Goal: Task Accomplishment & Management: Manage account settings

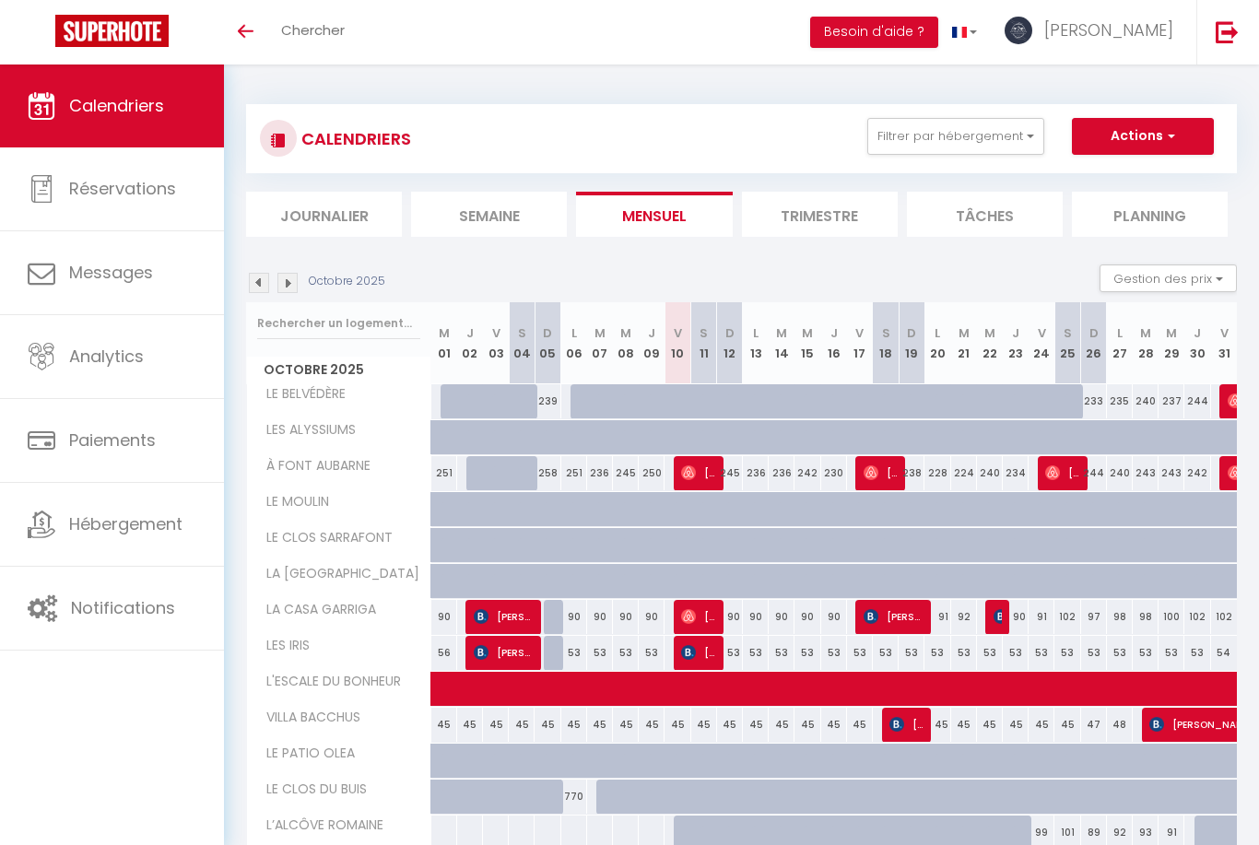
click at [1236, 35] on img at bounding box center [1226, 31] width 23 height 23
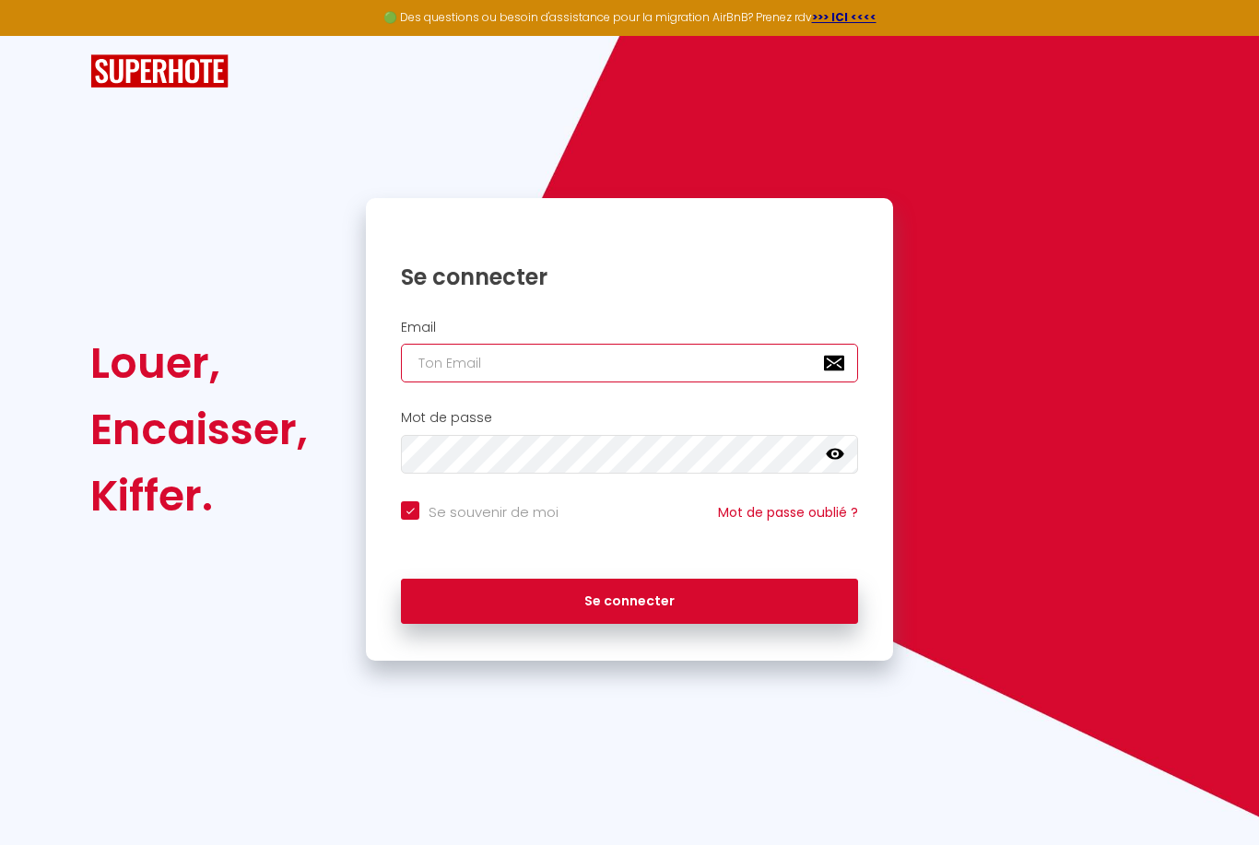
click at [655, 363] on input "email" at bounding box center [629, 363] width 457 height 39
type input "[EMAIL_ADDRESS][DOMAIN_NAME]"
click at [629, 598] on button "Se connecter" at bounding box center [629, 602] width 457 height 46
checkbox input "true"
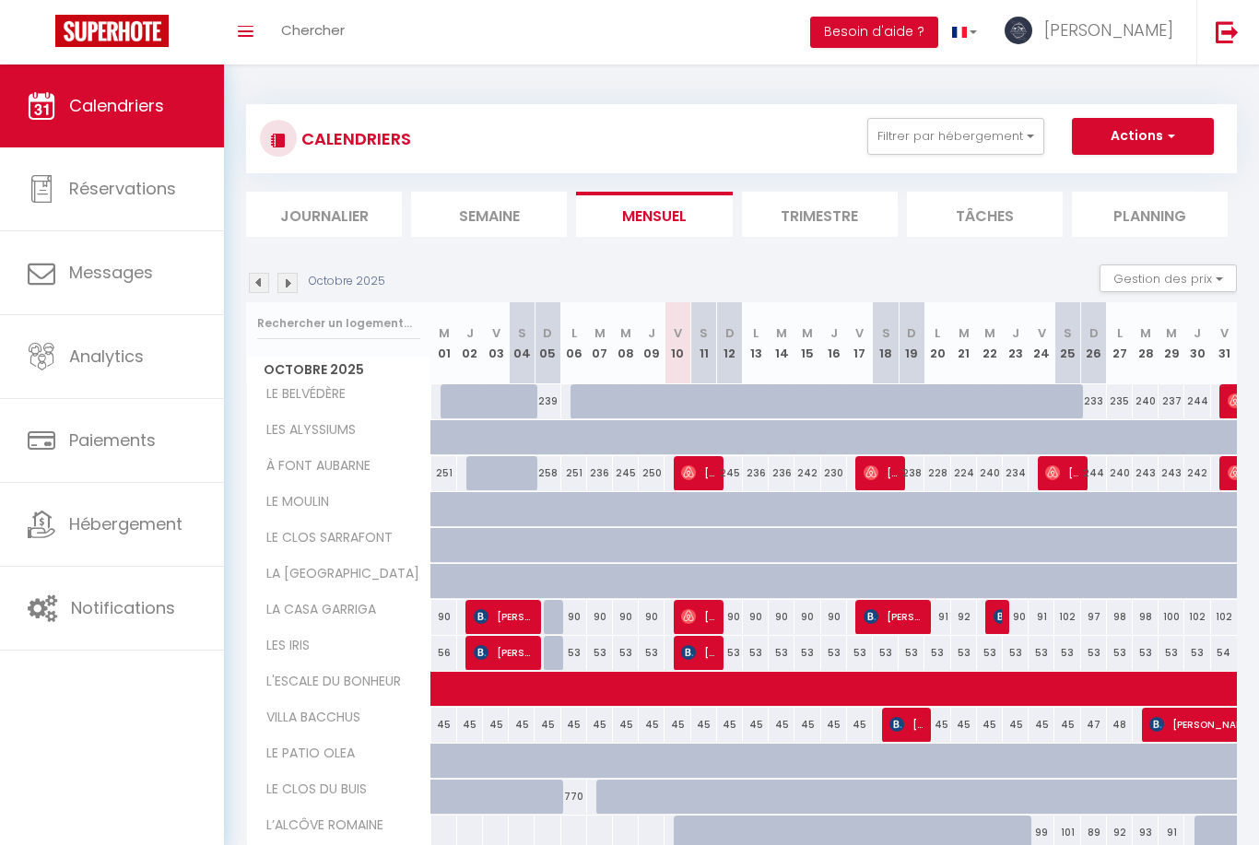
click at [96, 549] on link "Hébergement" at bounding box center [112, 524] width 224 height 83
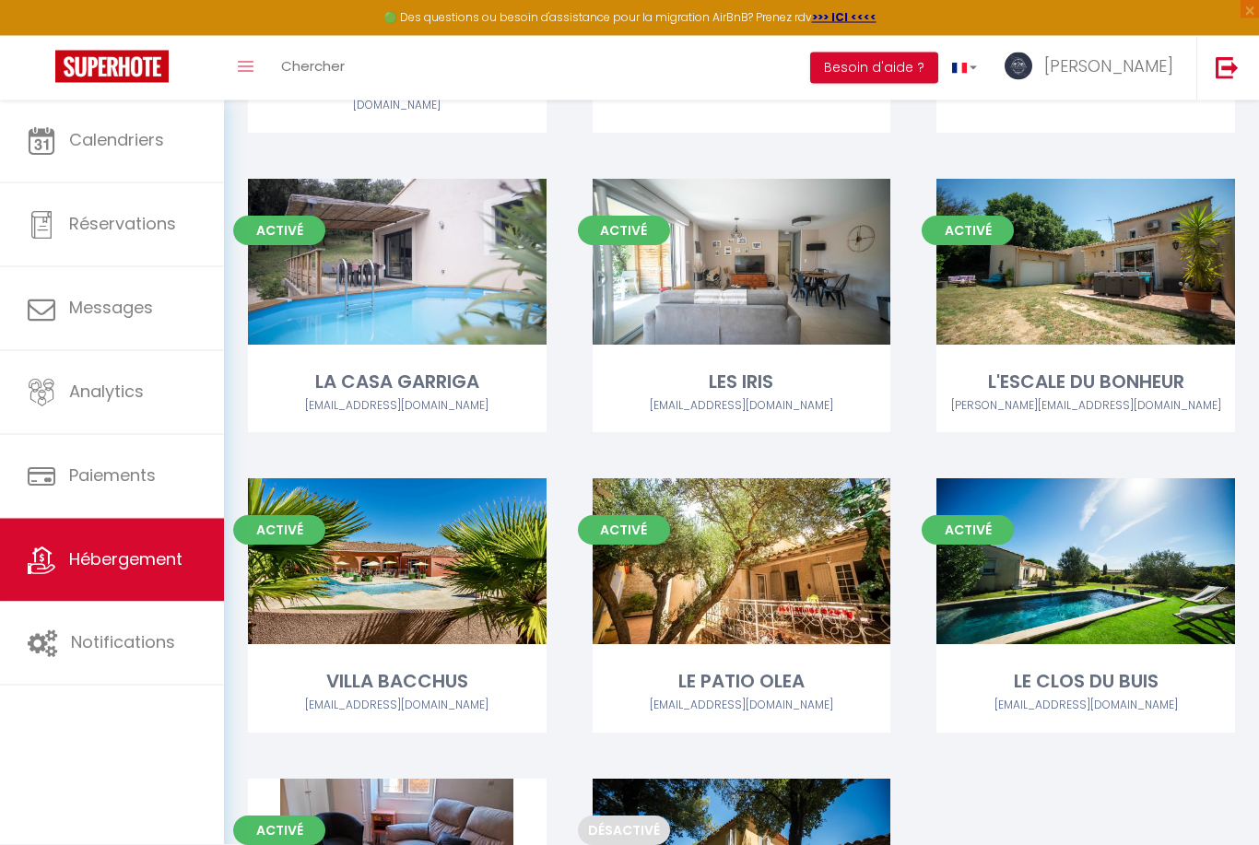
scroll to position [846, 0]
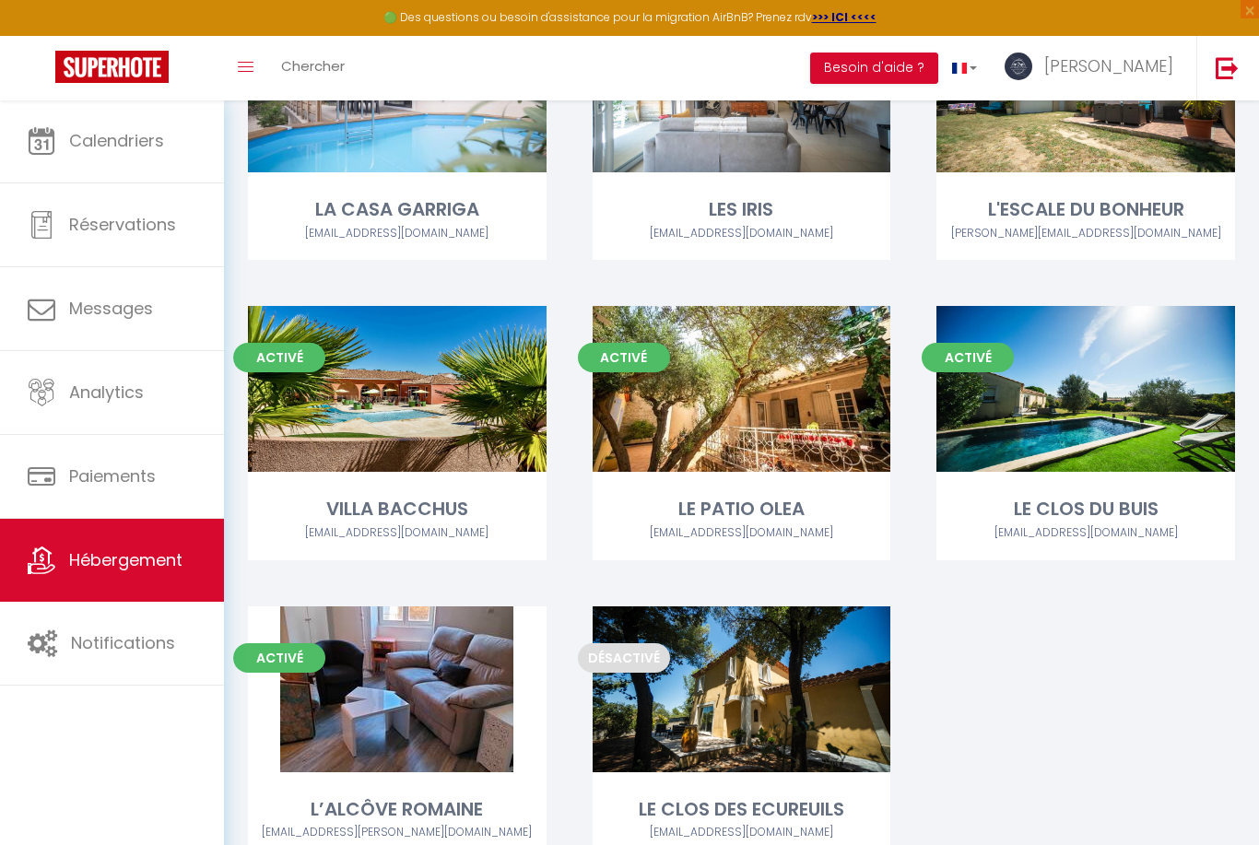
click at [404, 674] on link "Editer" at bounding box center [397, 689] width 111 height 37
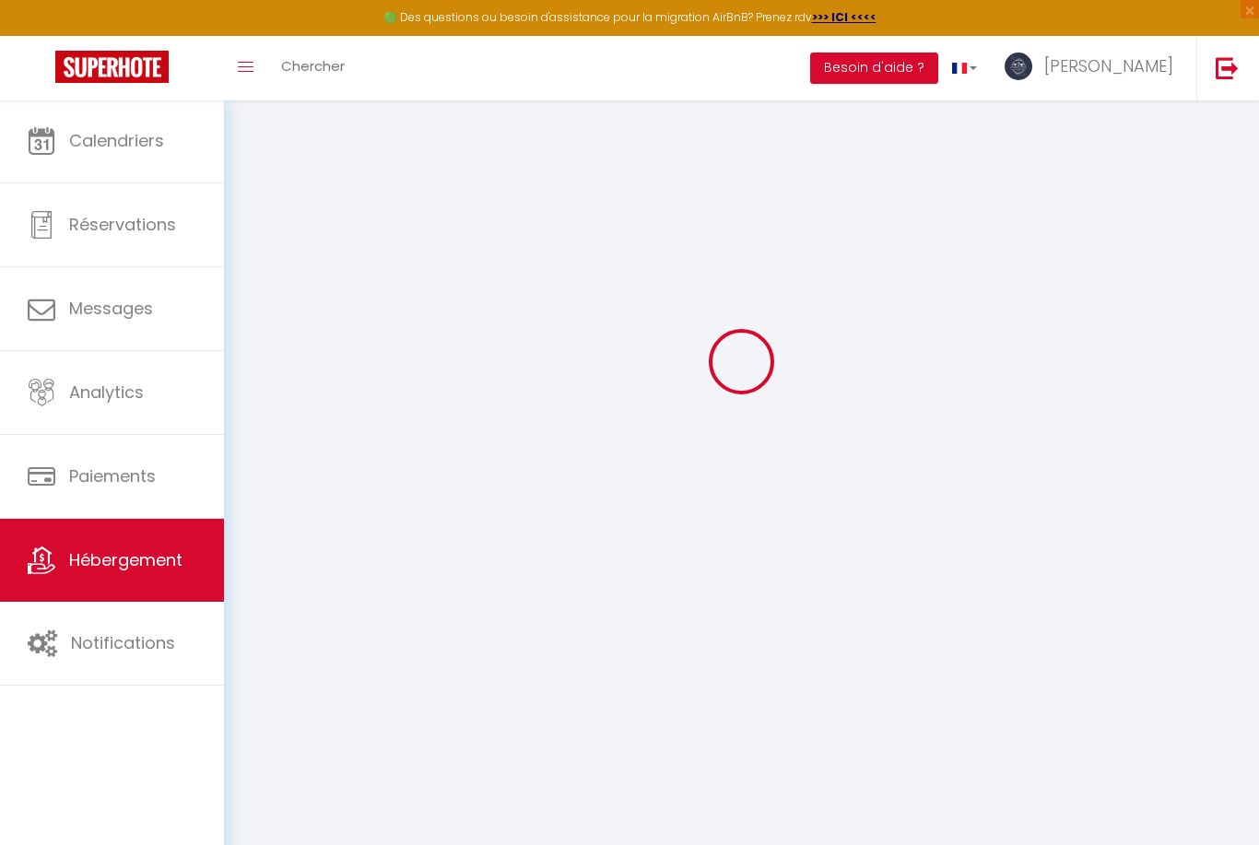
select select
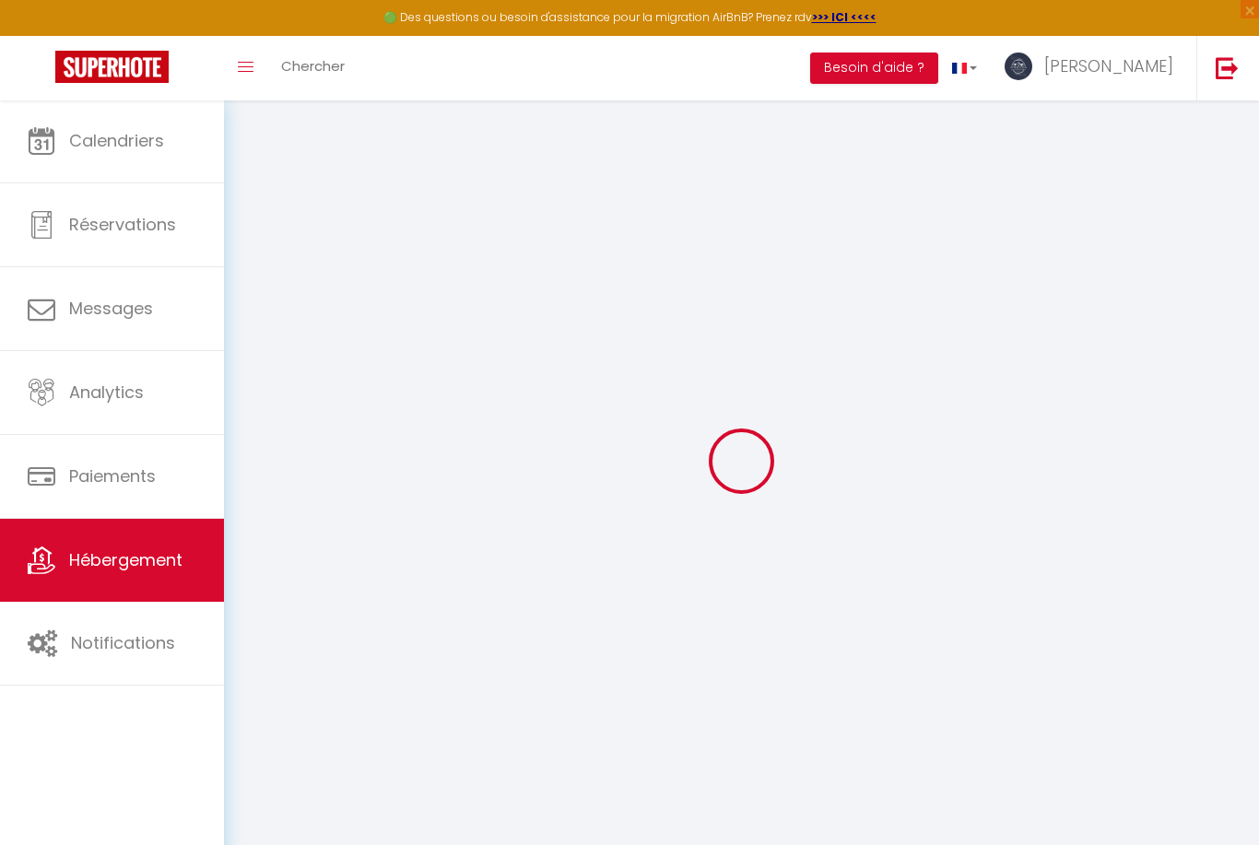
select select
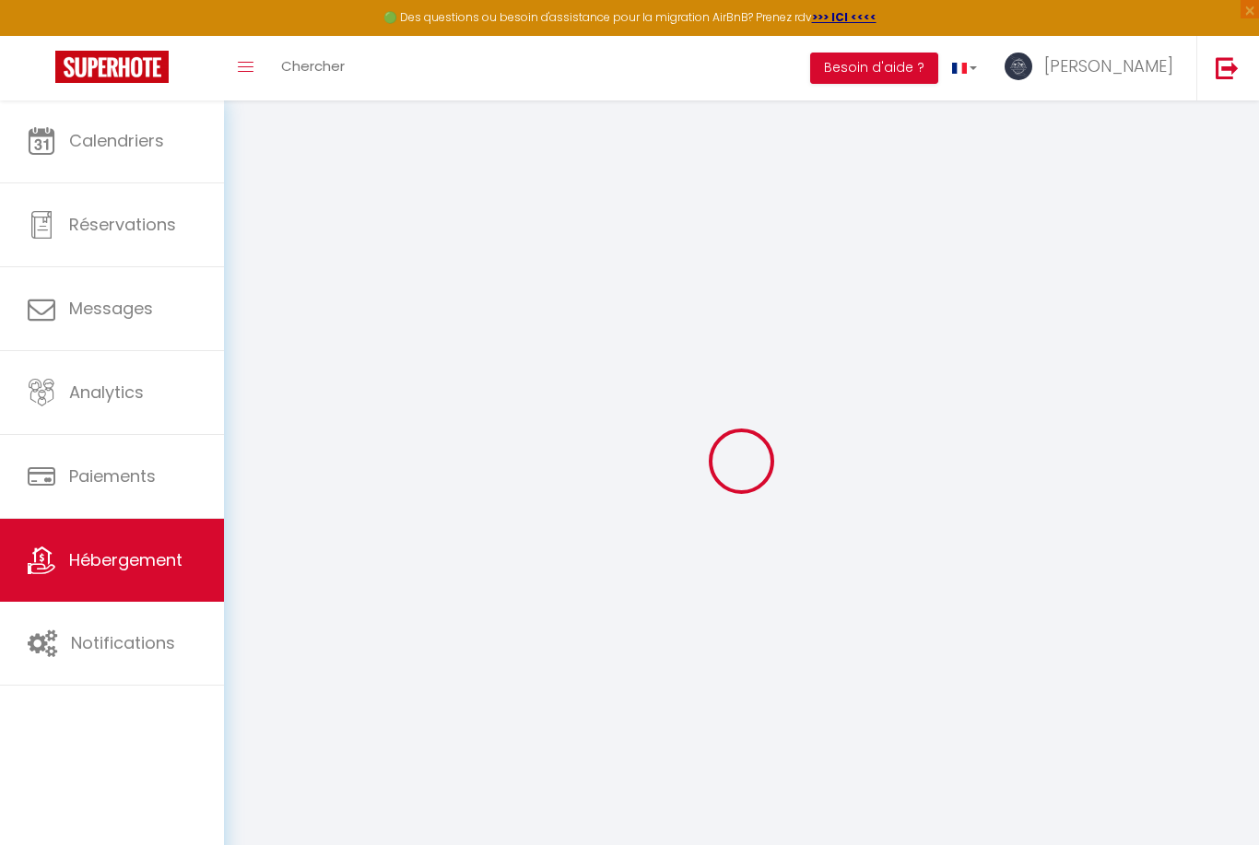
select select "+ 25 %"
select select "+ 35 %"
select select "+ 3 %"
select select "22856-1110537452835061744"
select select
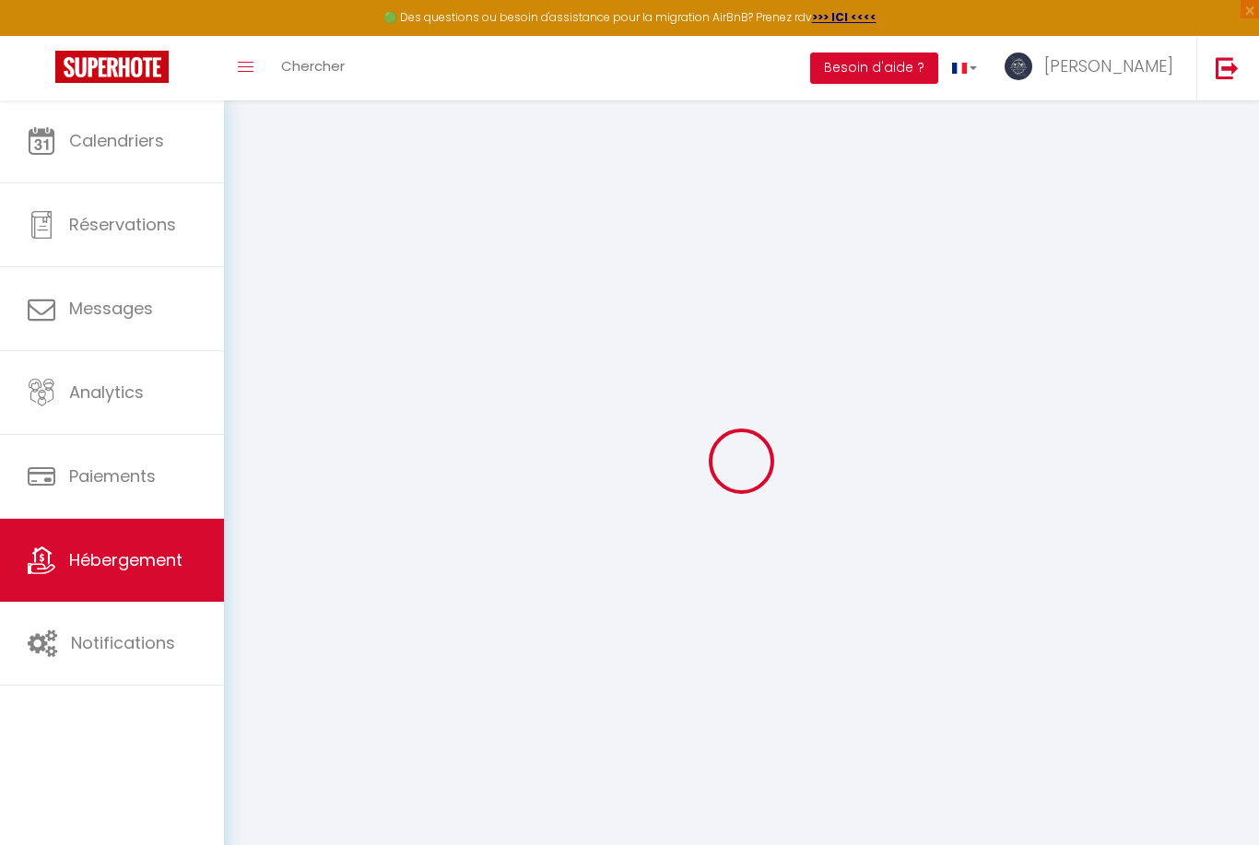
select select
checkbox input "false"
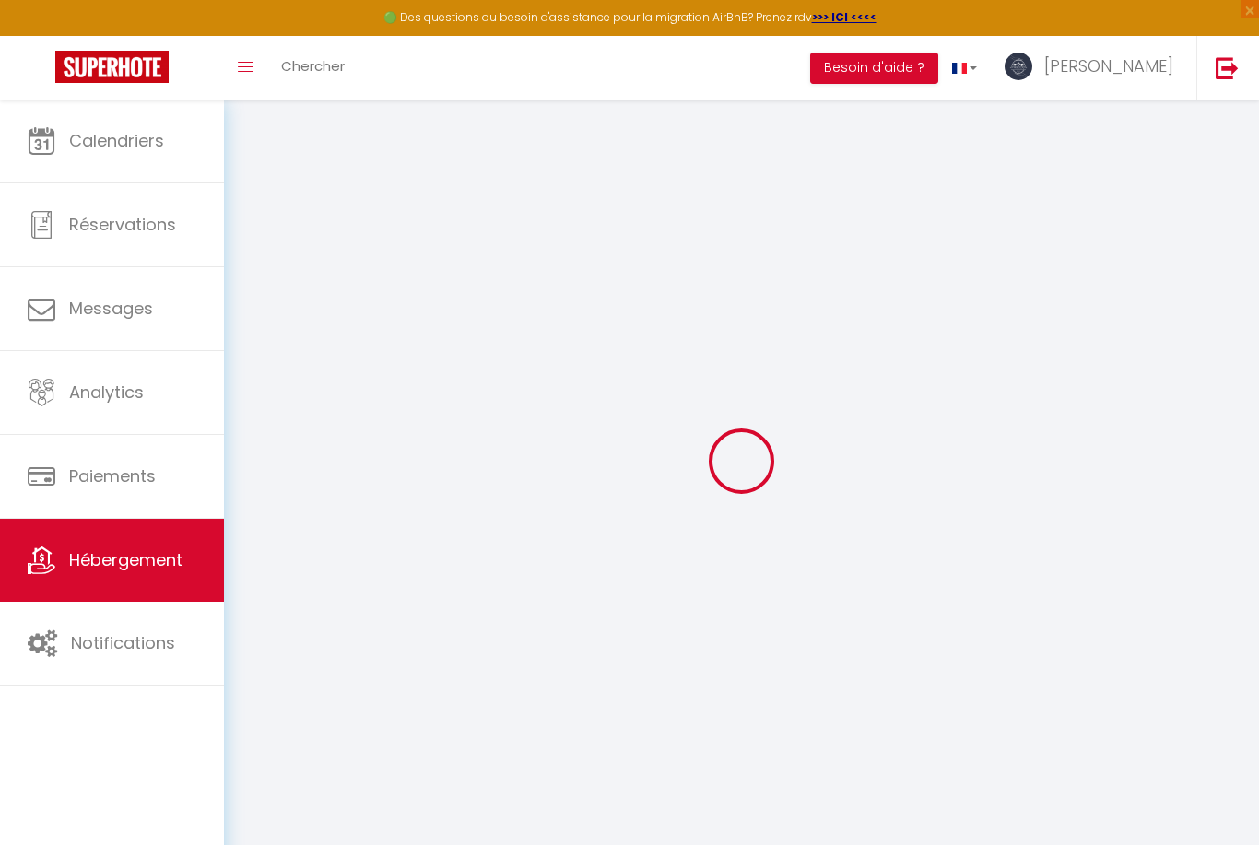
checkbox input "false"
select select
select select "1"
select select "well_reviewed_guests"
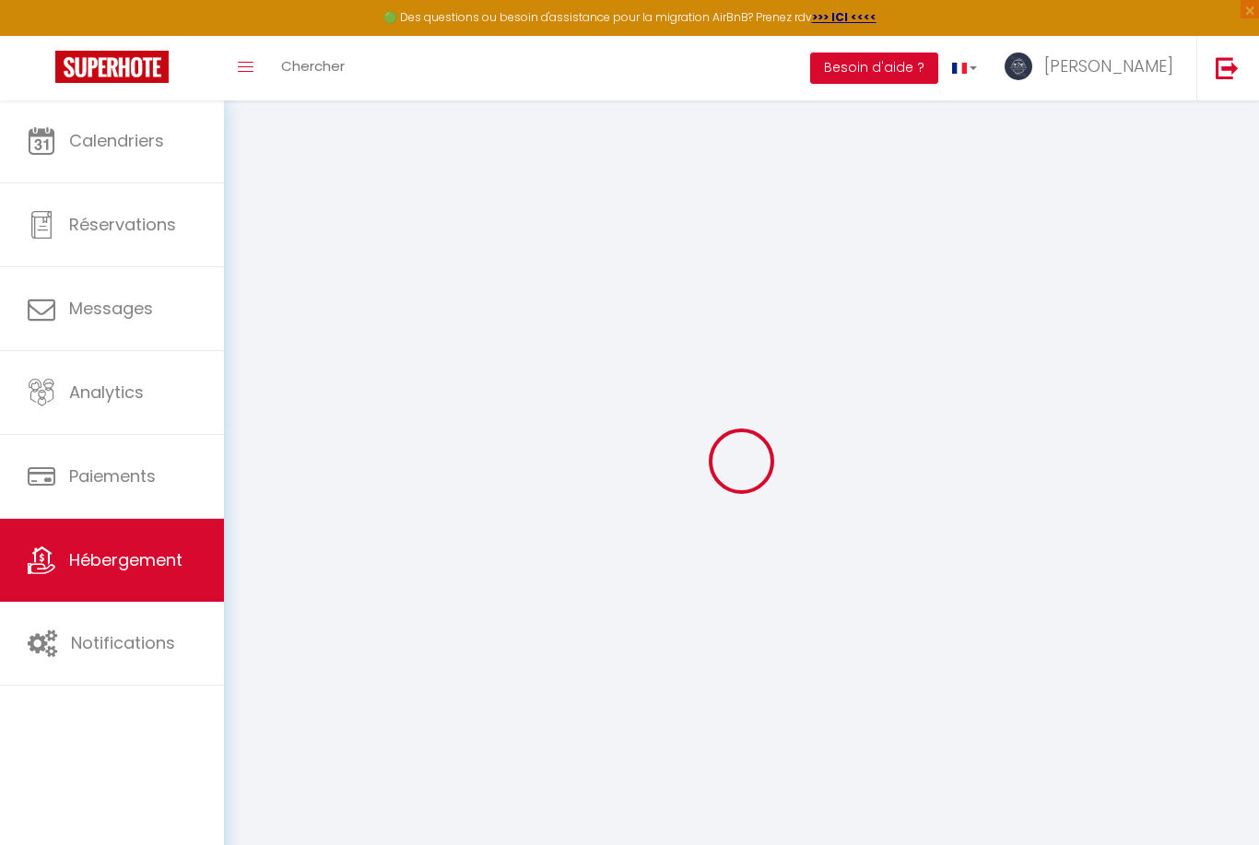
select select "EUR"
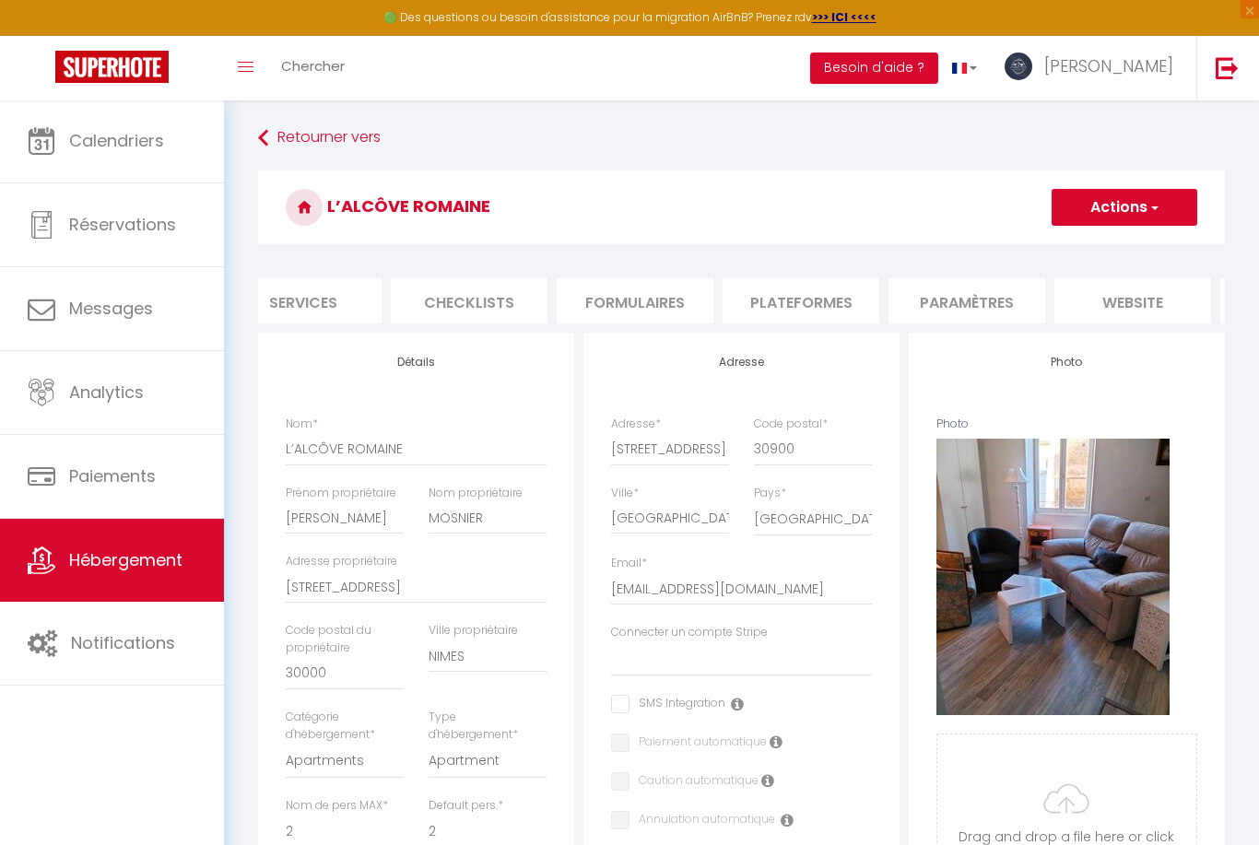
scroll to position [0, 543]
click at [808, 291] on li "Plateformes" at bounding box center [788, 300] width 157 height 45
select select
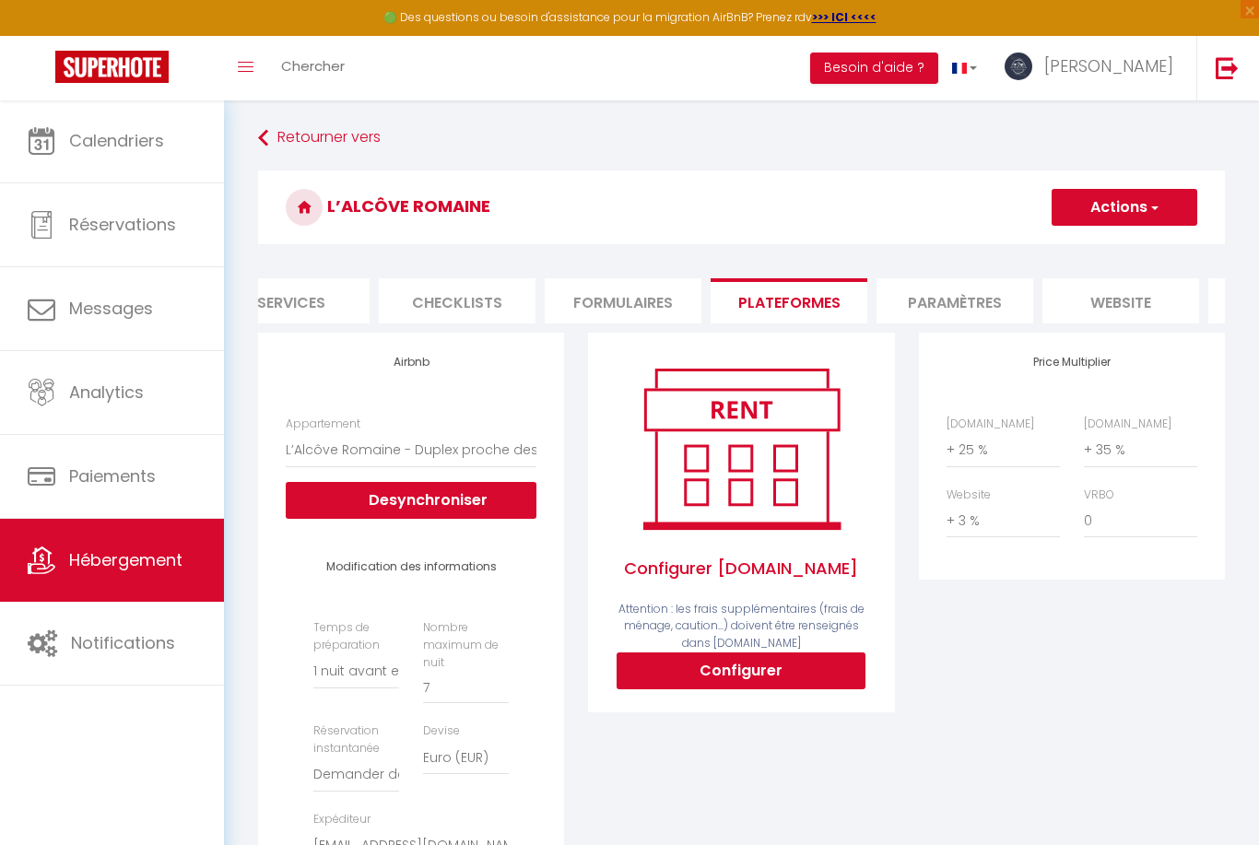
click at [713, 661] on button "Configurer" at bounding box center [740, 670] width 249 height 37
select select
type input "[PERSON_NAME][EMAIL_ADDRESS][DOMAIN_NAME]"
type input "[EMAIL_ADDRESS][DOMAIN_NAME]"
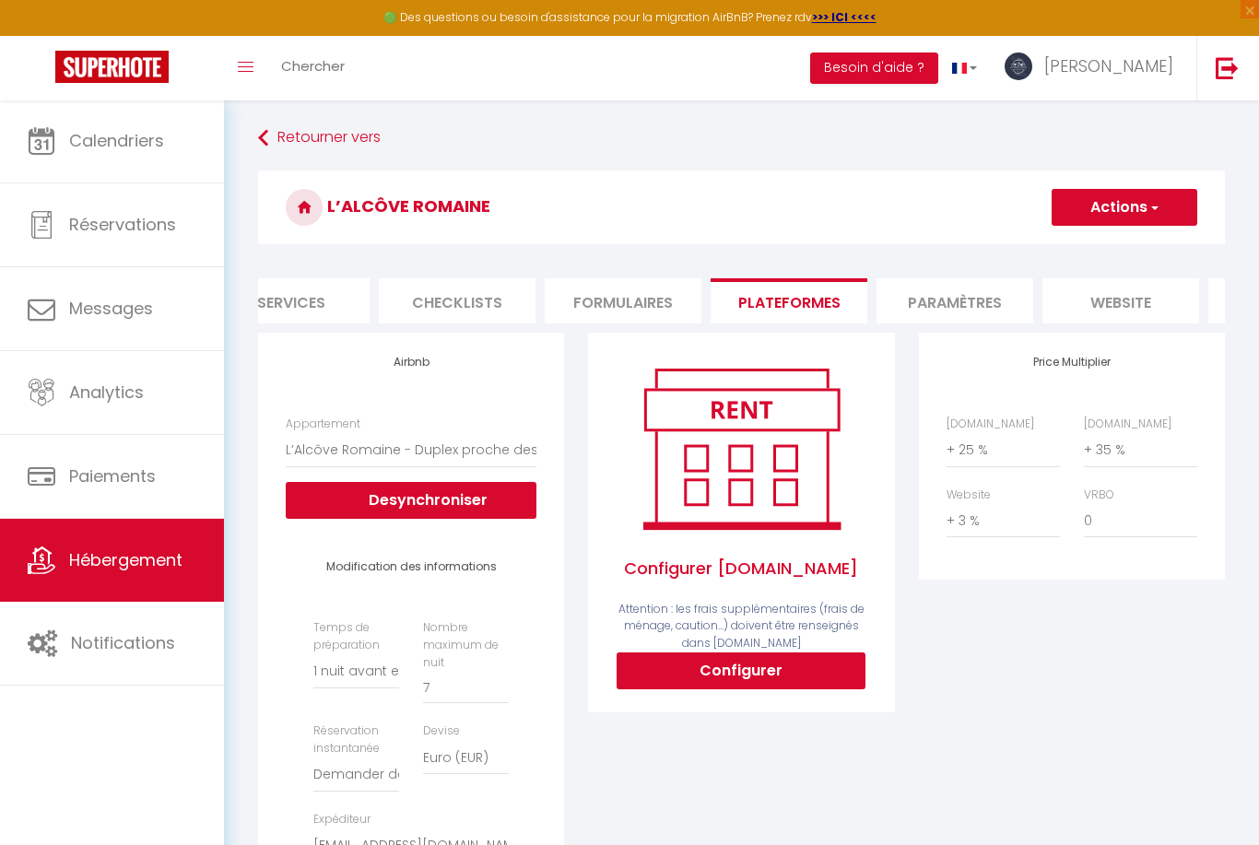
select select
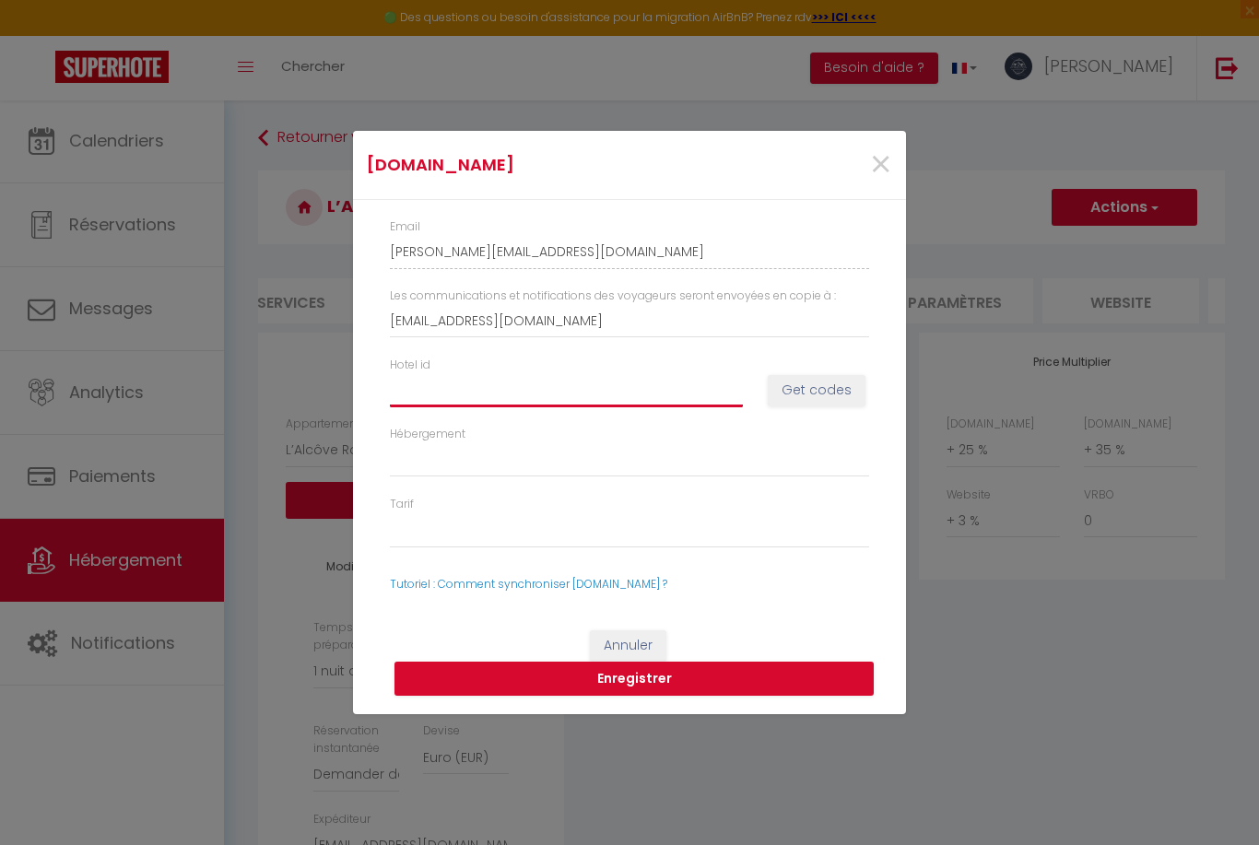
click at [542, 406] on input "Hotel id" at bounding box center [566, 389] width 353 height 33
paste input "15072908"
type input "15072908"
select select
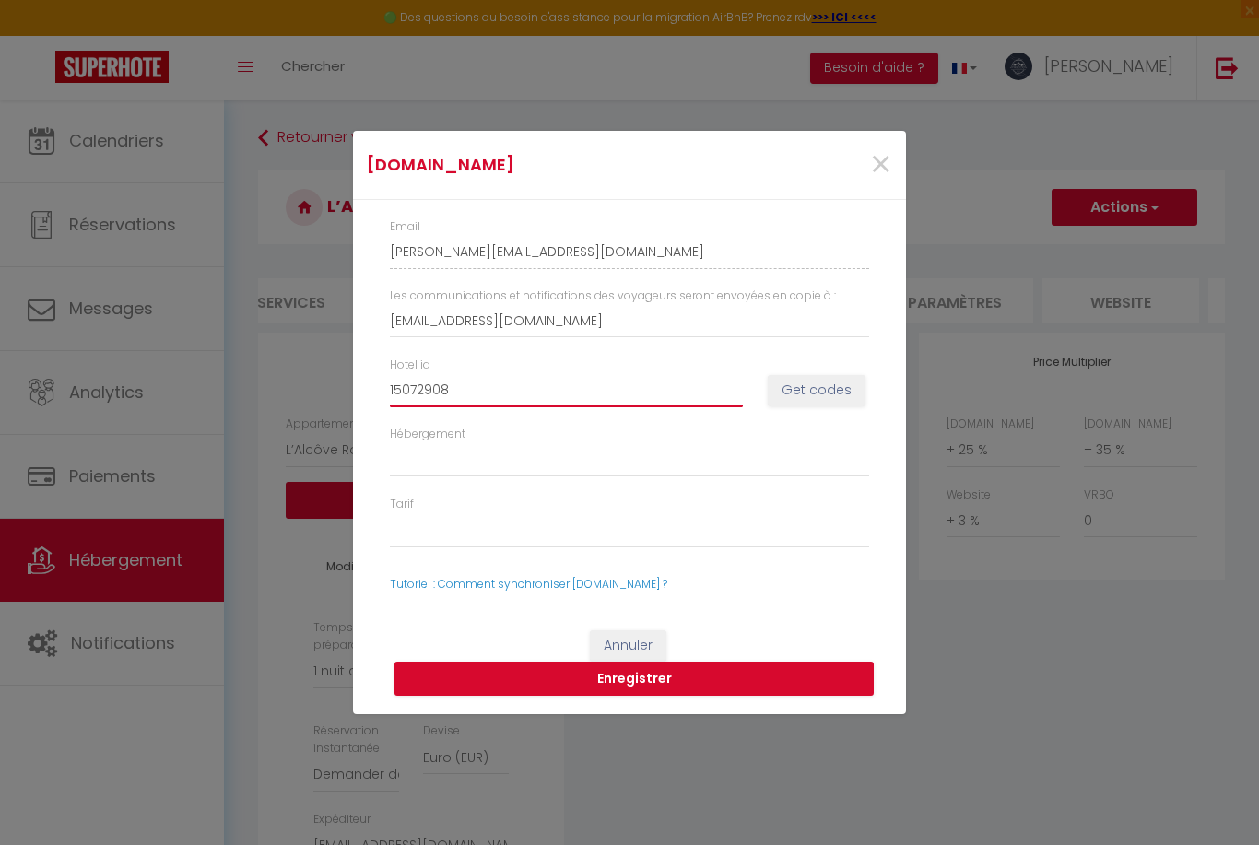
type input "15072908"
click at [678, 697] on button "Enregistrer" at bounding box center [633, 679] width 479 height 35
select select
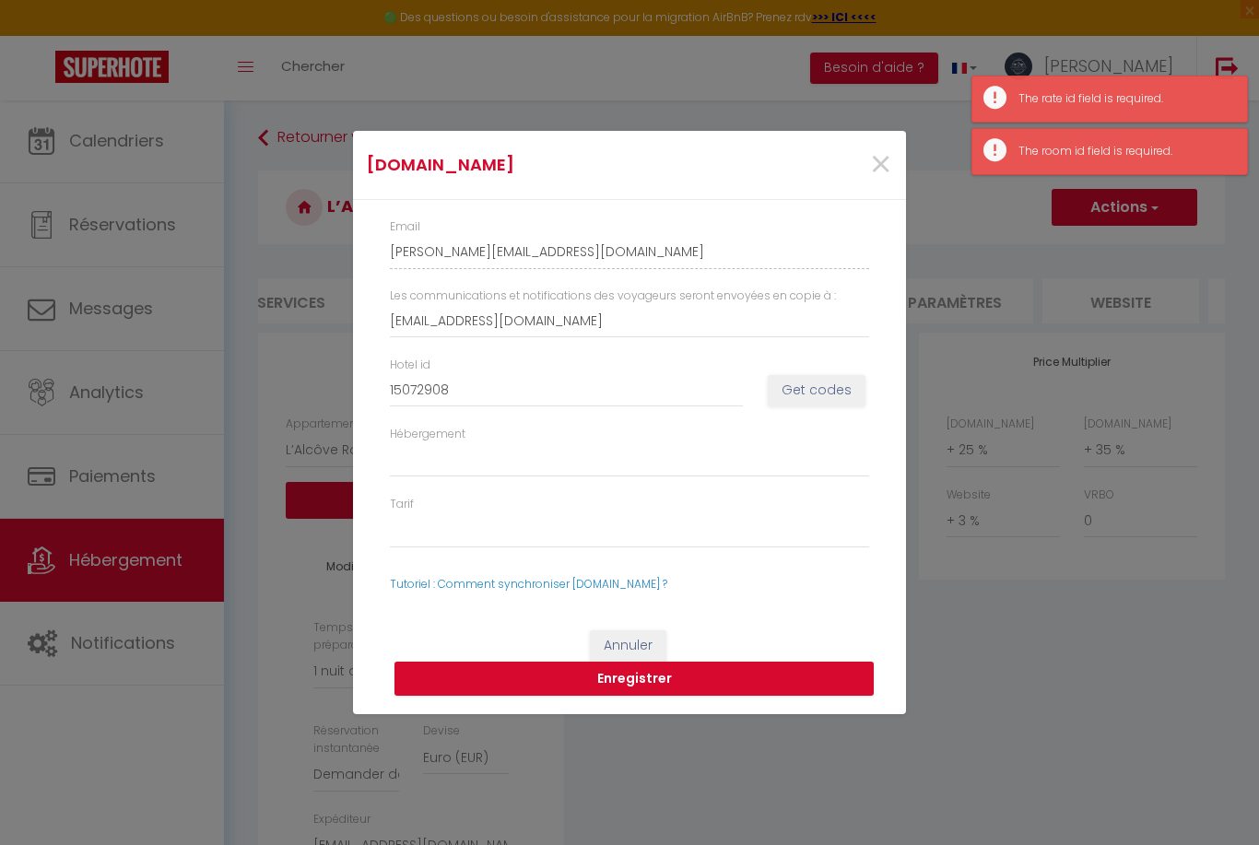
click at [796, 406] on button "Get codes" at bounding box center [817, 390] width 98 height 31
select select
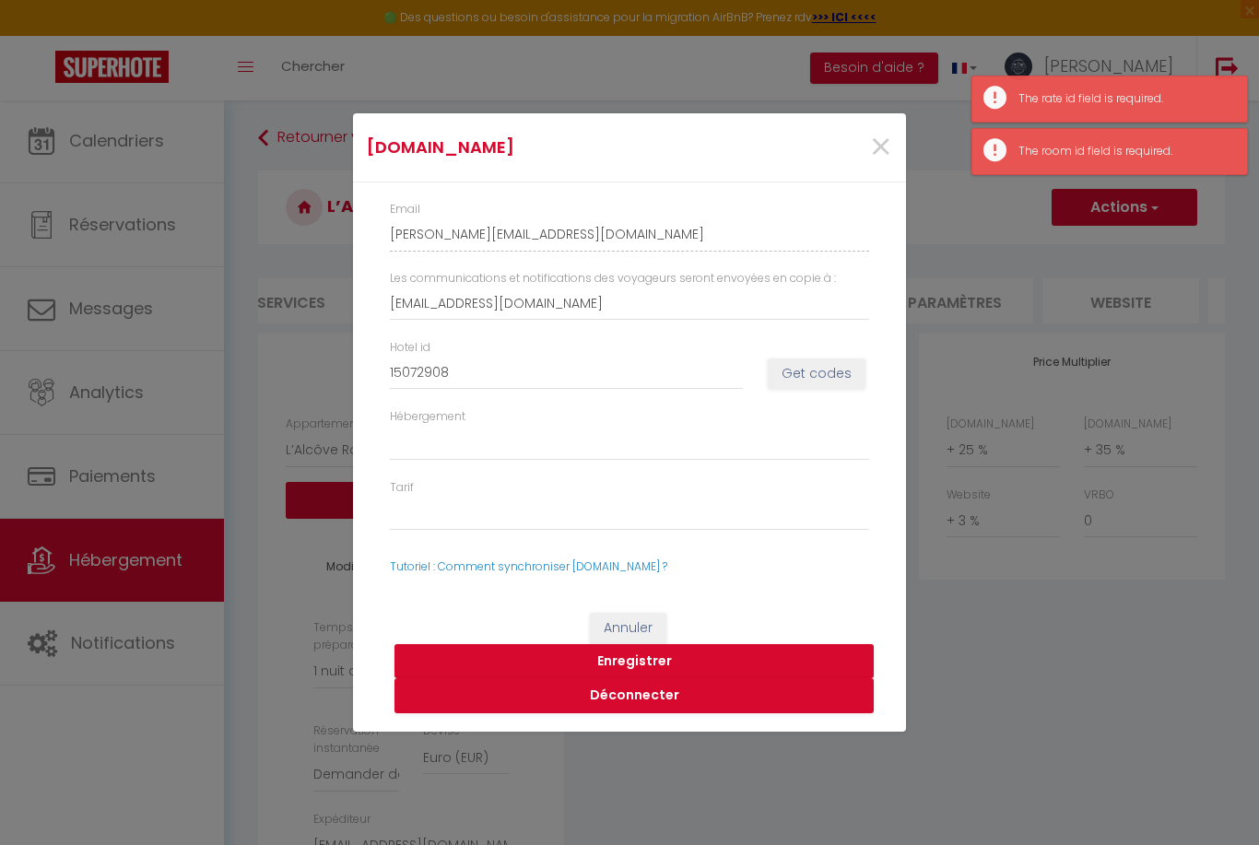
click at [517, 679] on button "Enregistrer" at bounding box center [633, 661] width 479 height 35
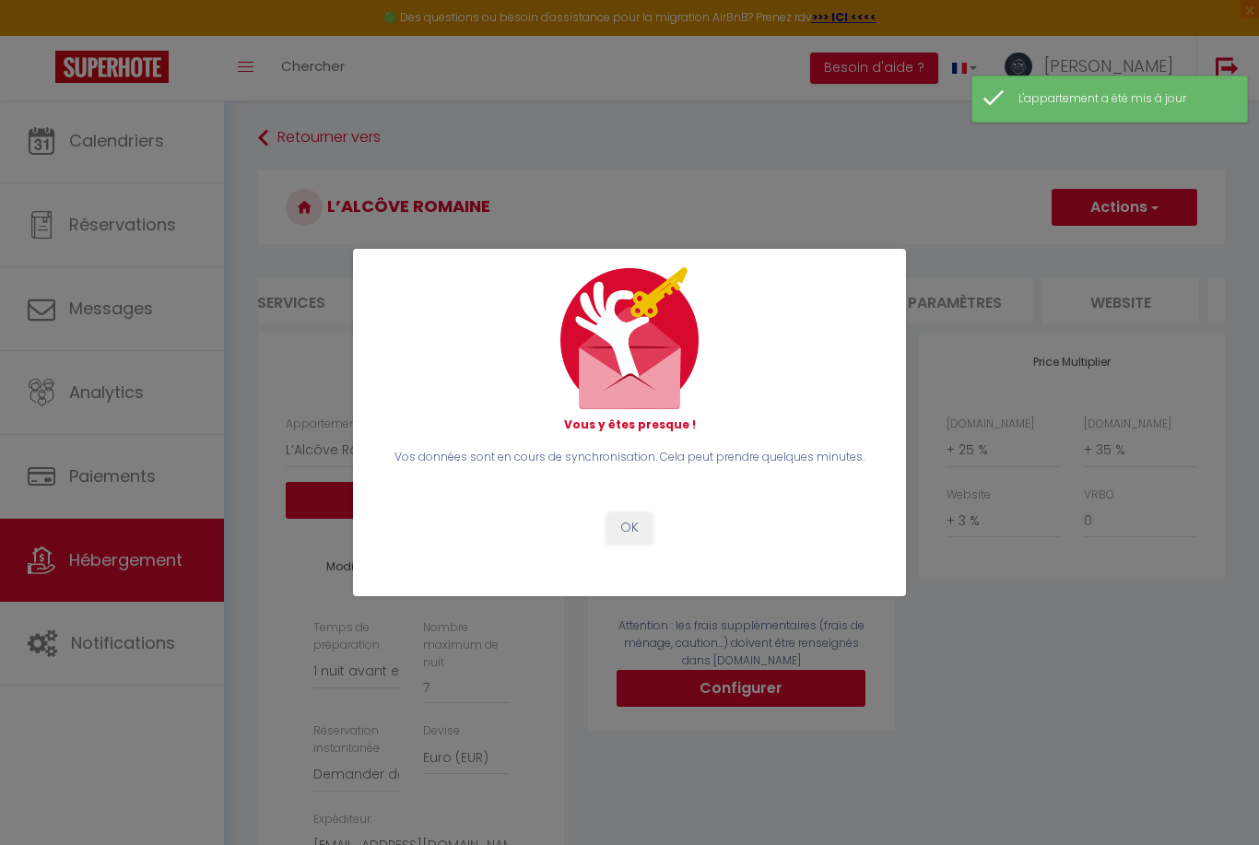
click at [626, 544] on button "OK" at bounding box center [629, 527] width 46 height 31
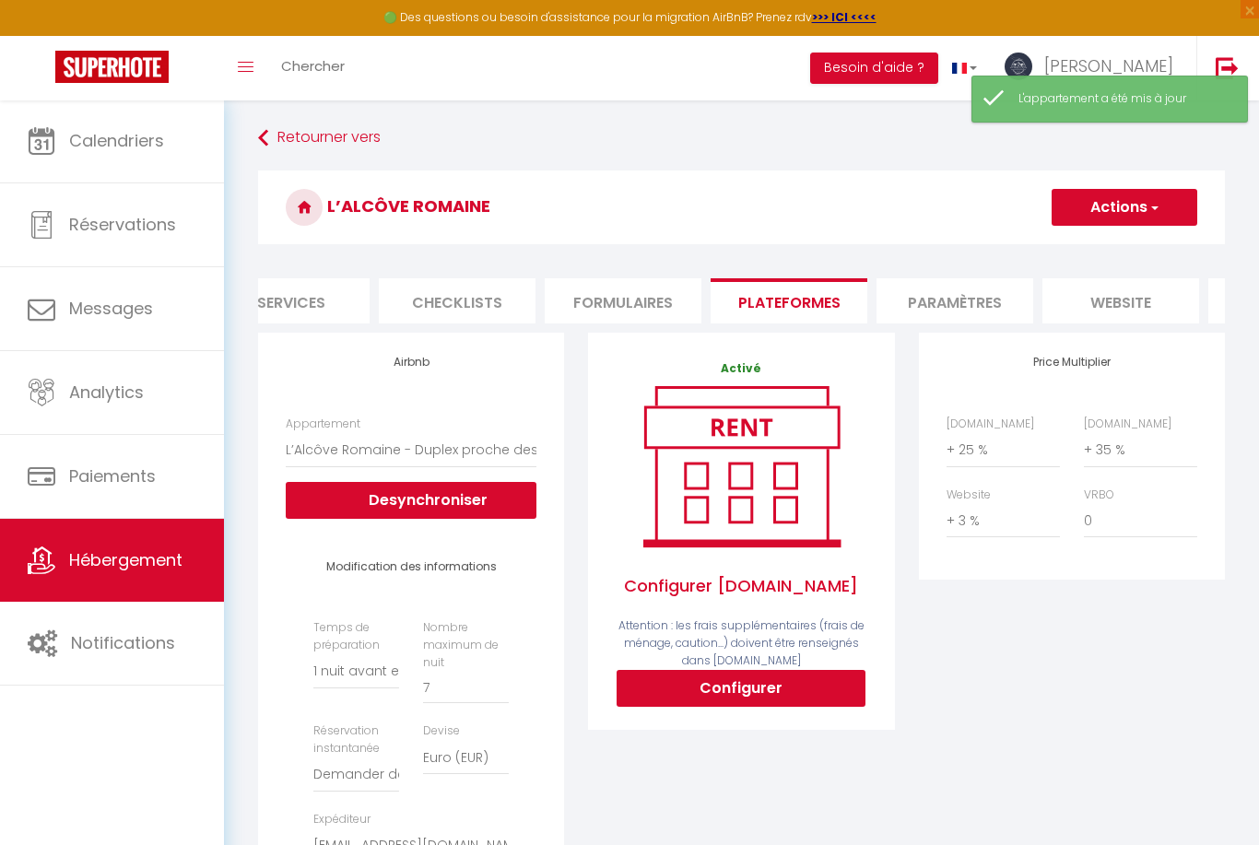
click at [1129, 183] on h3 "L’ALCÔVE ROMAINE" at bounding box center [741, 207] width 967 height 74
click at [1090, 217] on button "Actions" at bounding box center [1124, 207] width 146 height 37
click at [1099, 247] on link "Enregistrer" at bounding box center [1123, 248] width 146 height 24
select select "1"
select select "well_reviewed_guests"
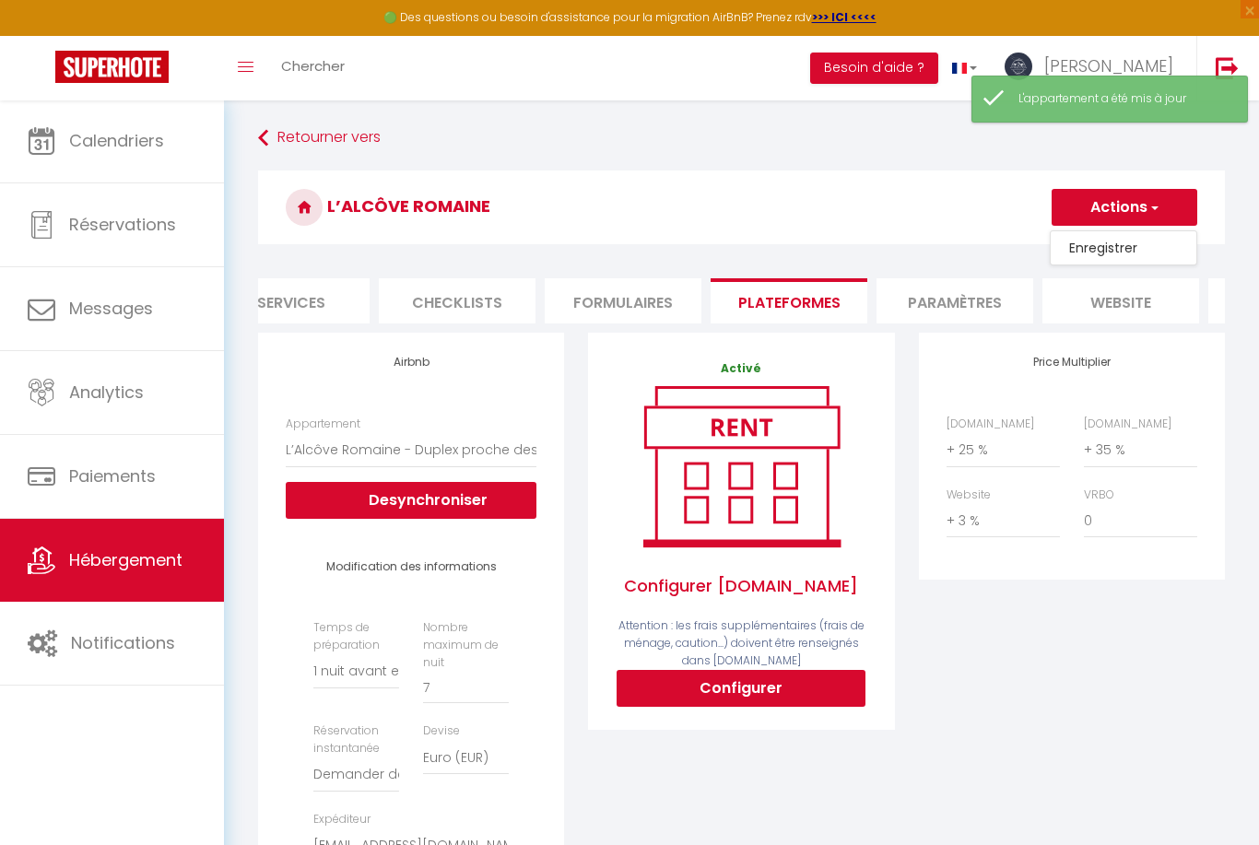
select select "EUR"
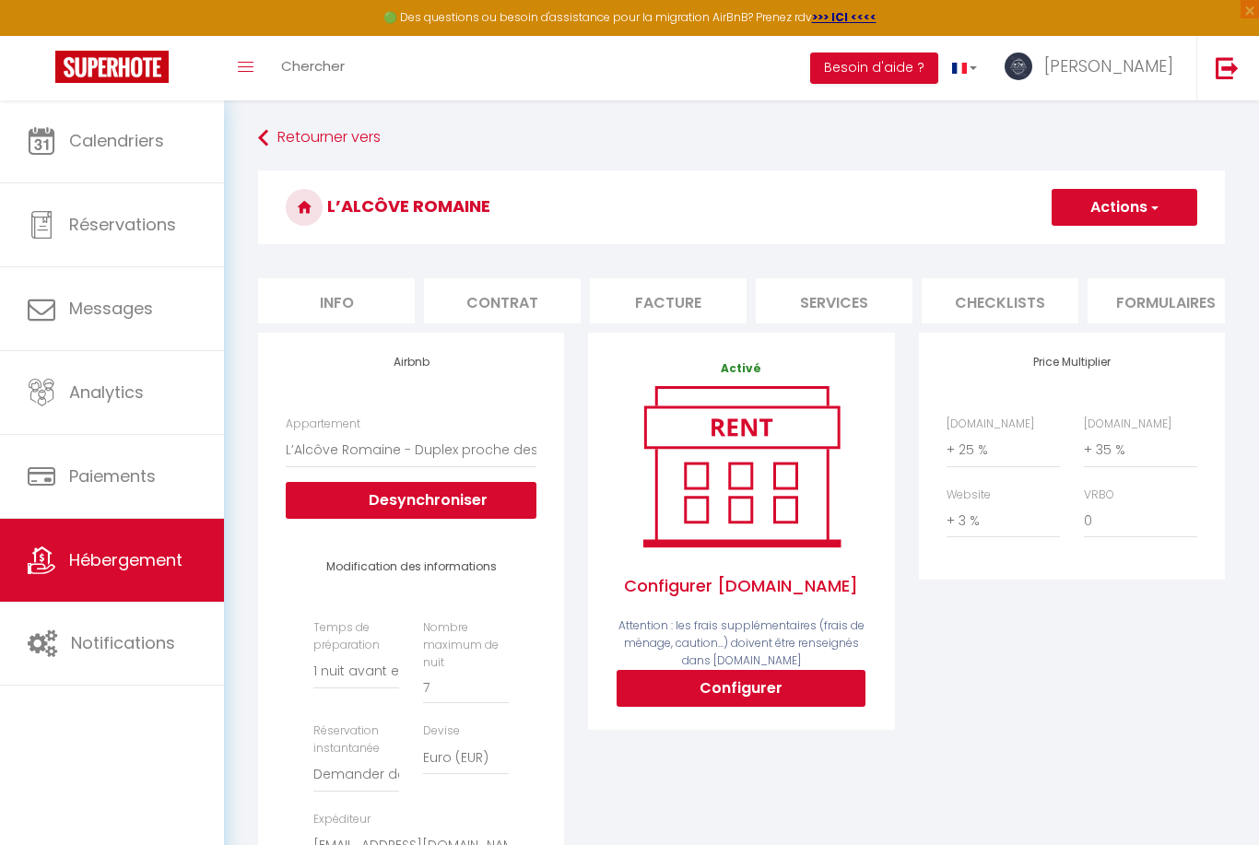
click at [326, 314] on li "Info" at bounding box center [336, 300] width 157 height 45
select select
checkbox input "false"
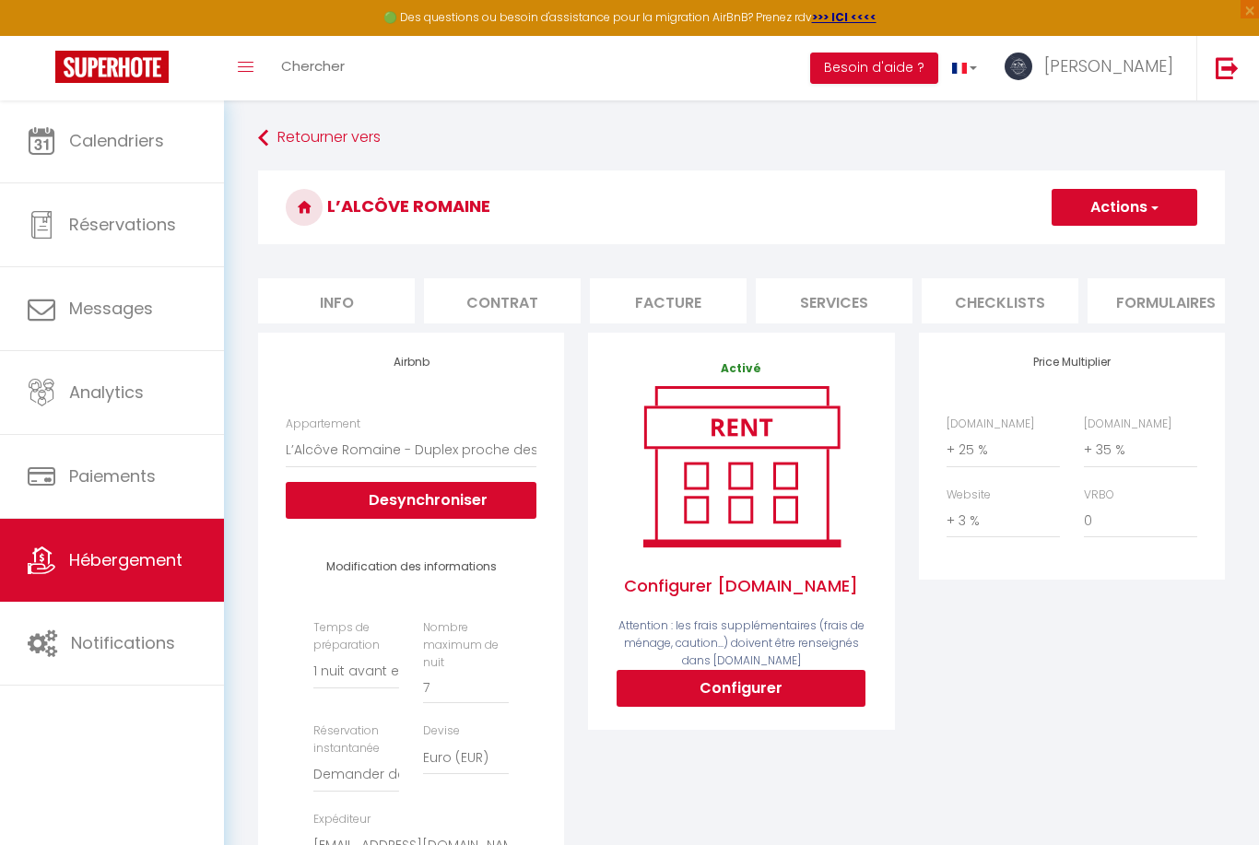
checkbox input "false"
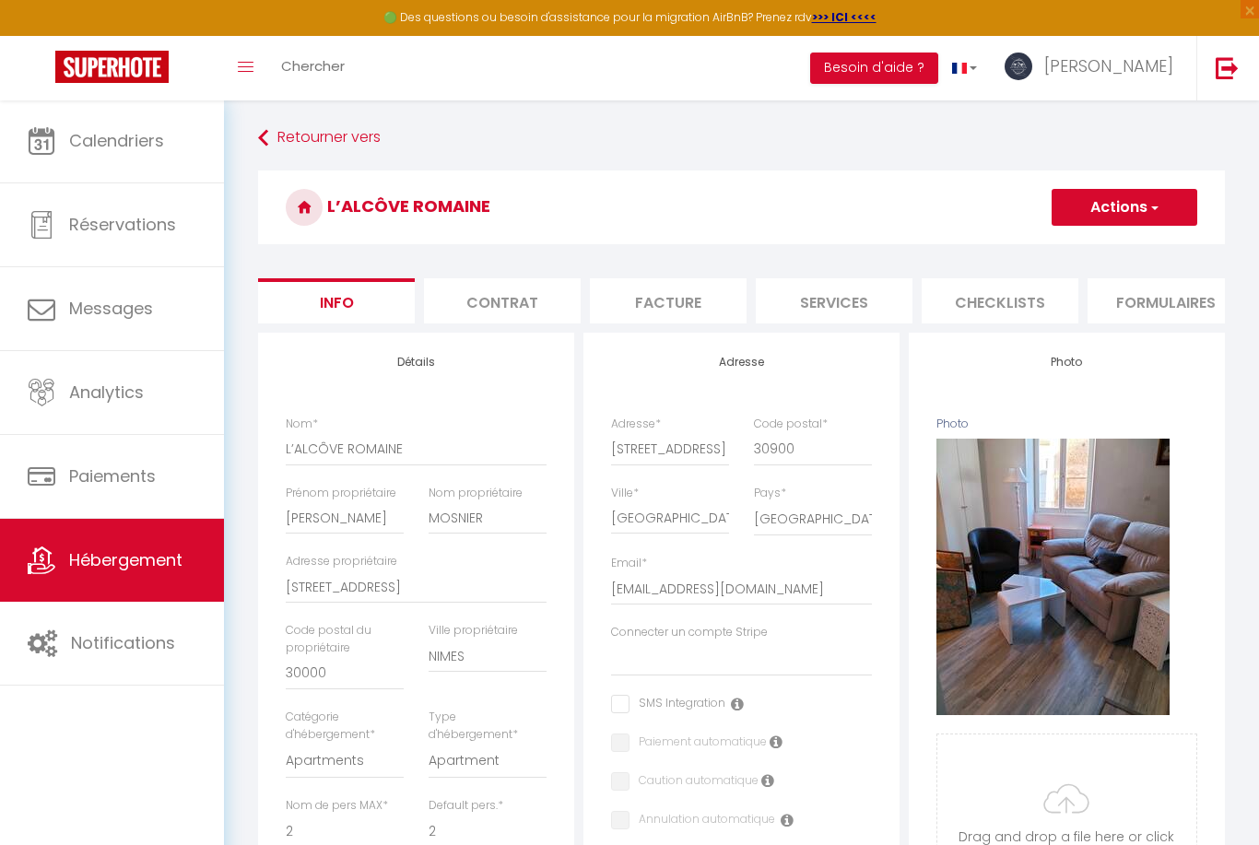
click at [1125, 194] on button "Actions" at bounding box center [1124, 207] width 146 height 37
click at [1046, 244] on input "Enregistrer" at bounding box center [1051, 248] width 68 height 18
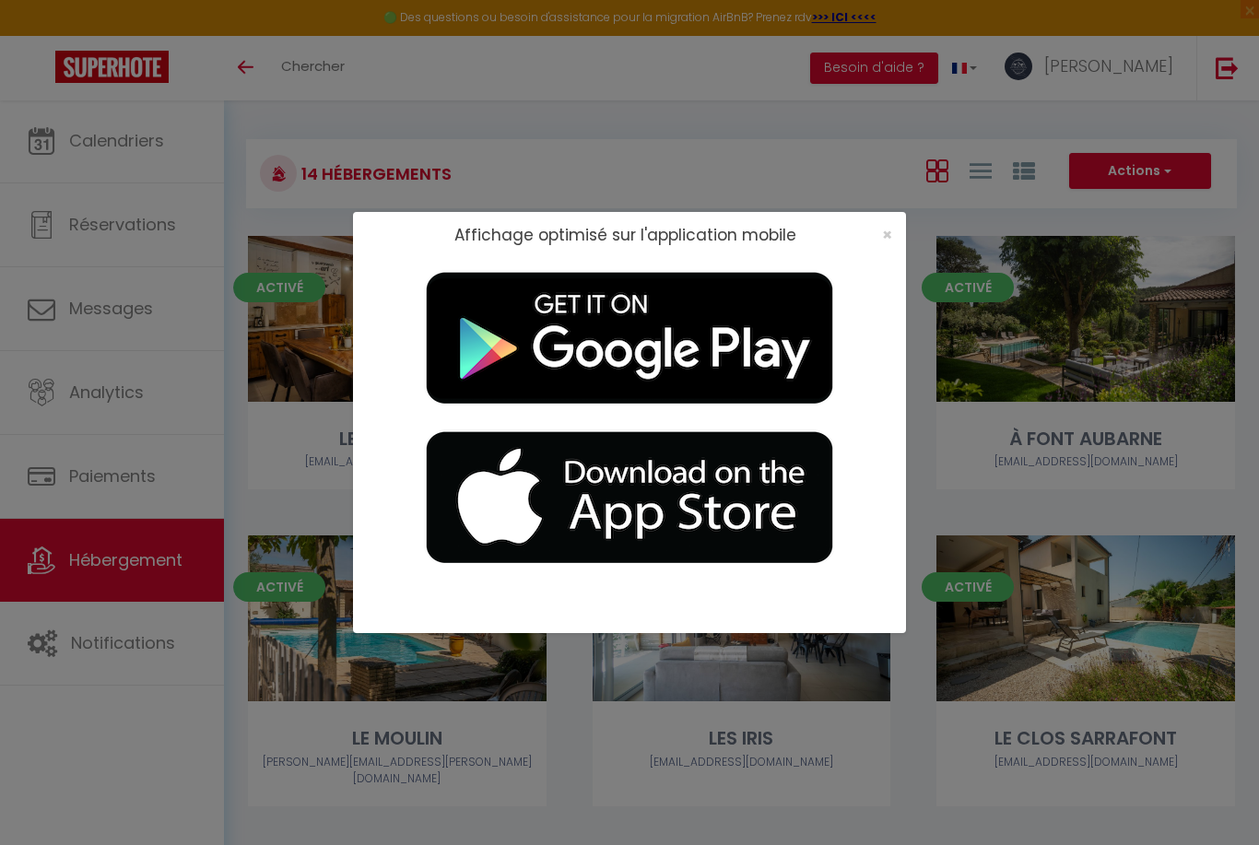
click at [888, 246] on span "×" at bounding box center [887, 234] width 10 height 23
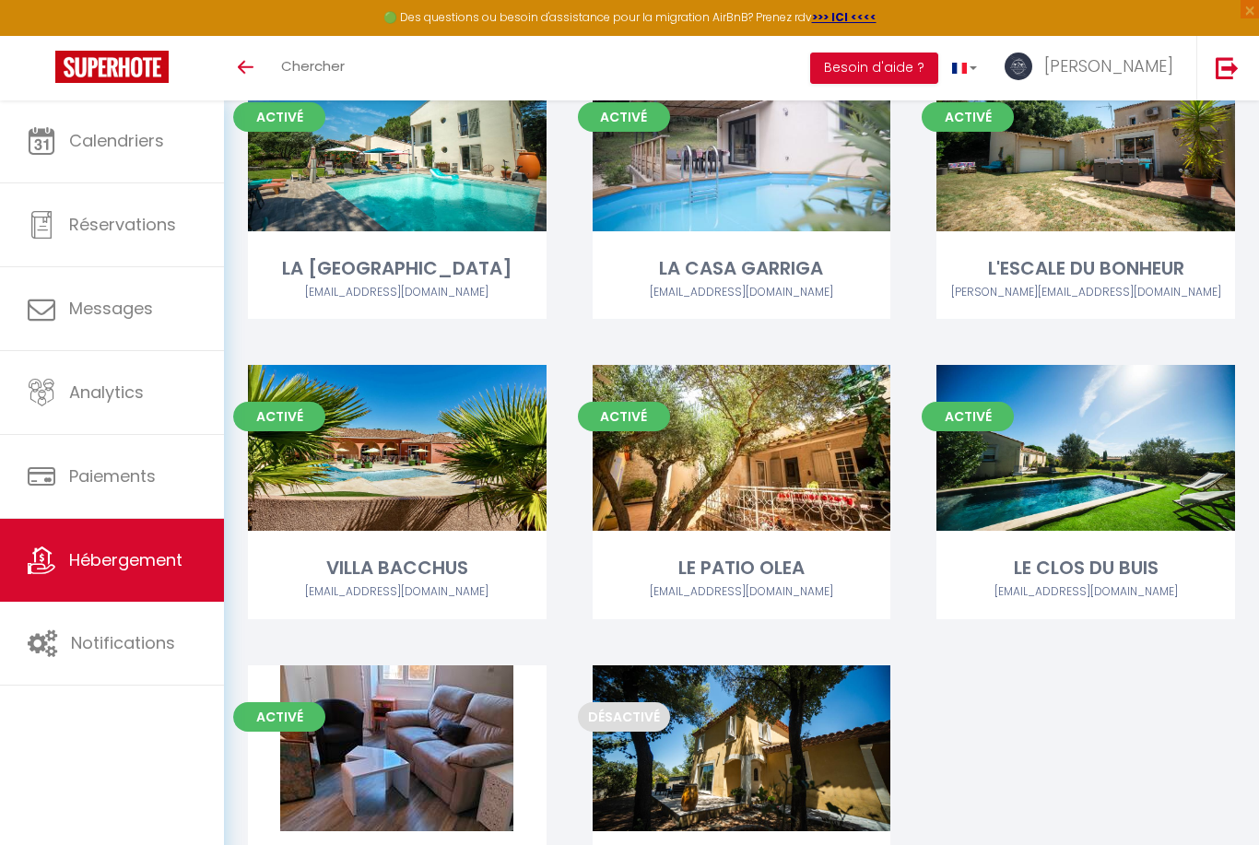
scroll to position [846, 0]
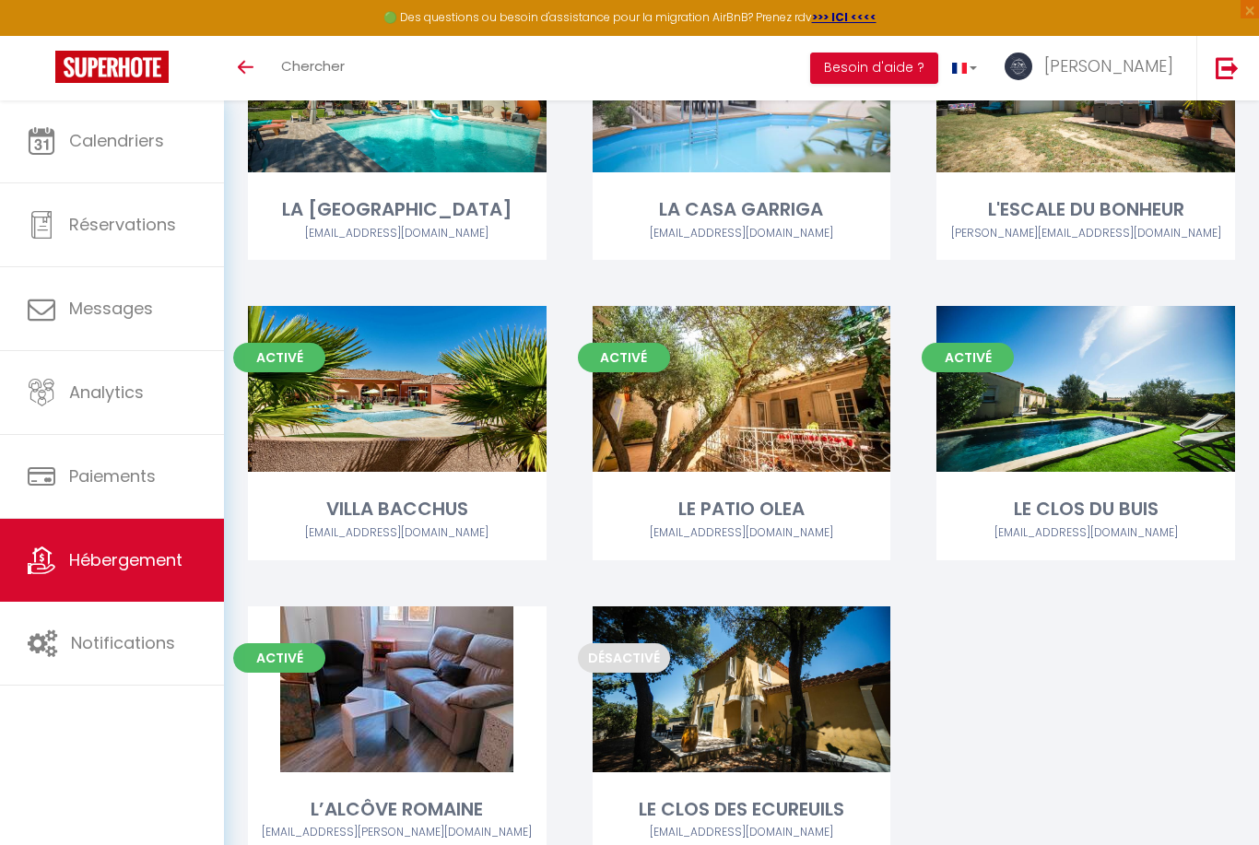
click at [400, 671] on link "Editer" at bounding box center [397, 689] width 111 height 37
select select "3"
select select "2"
select select "1"
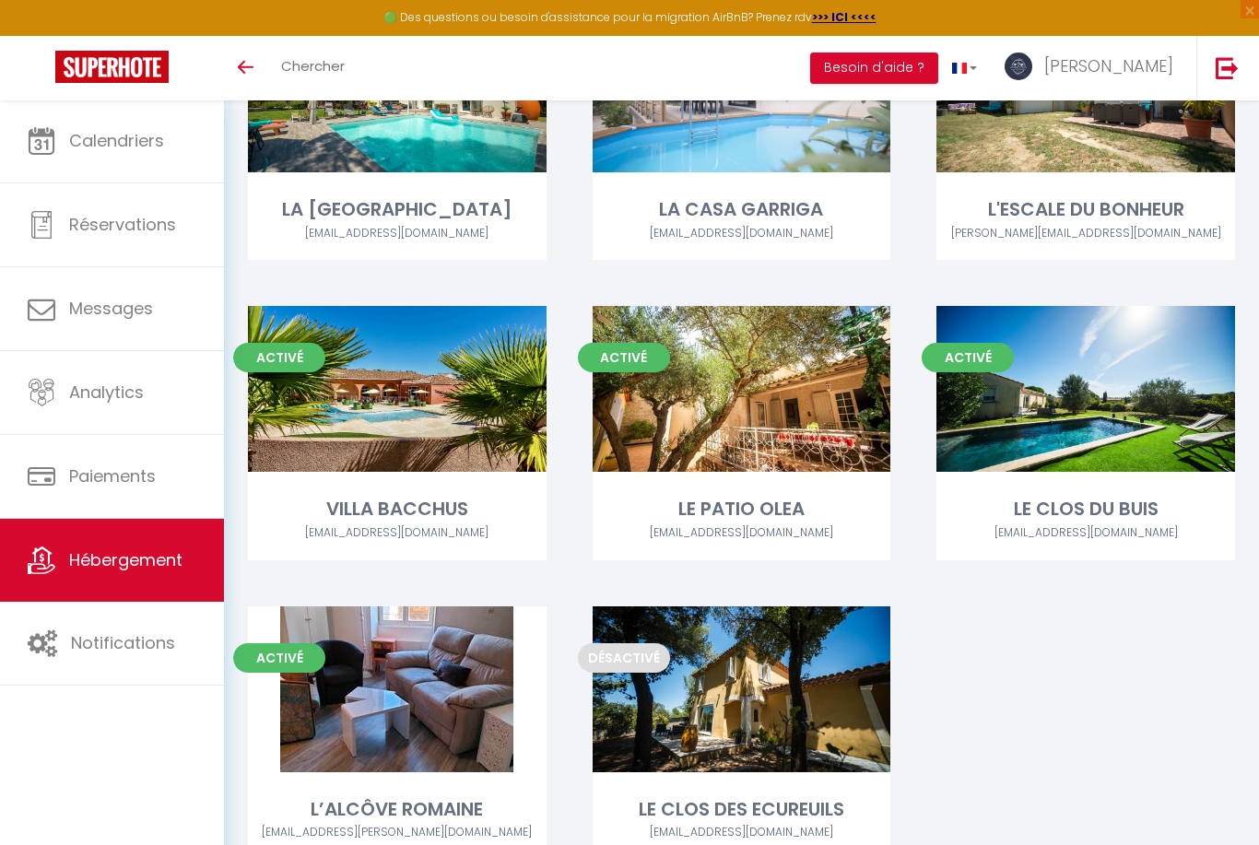
select select
select select "28"
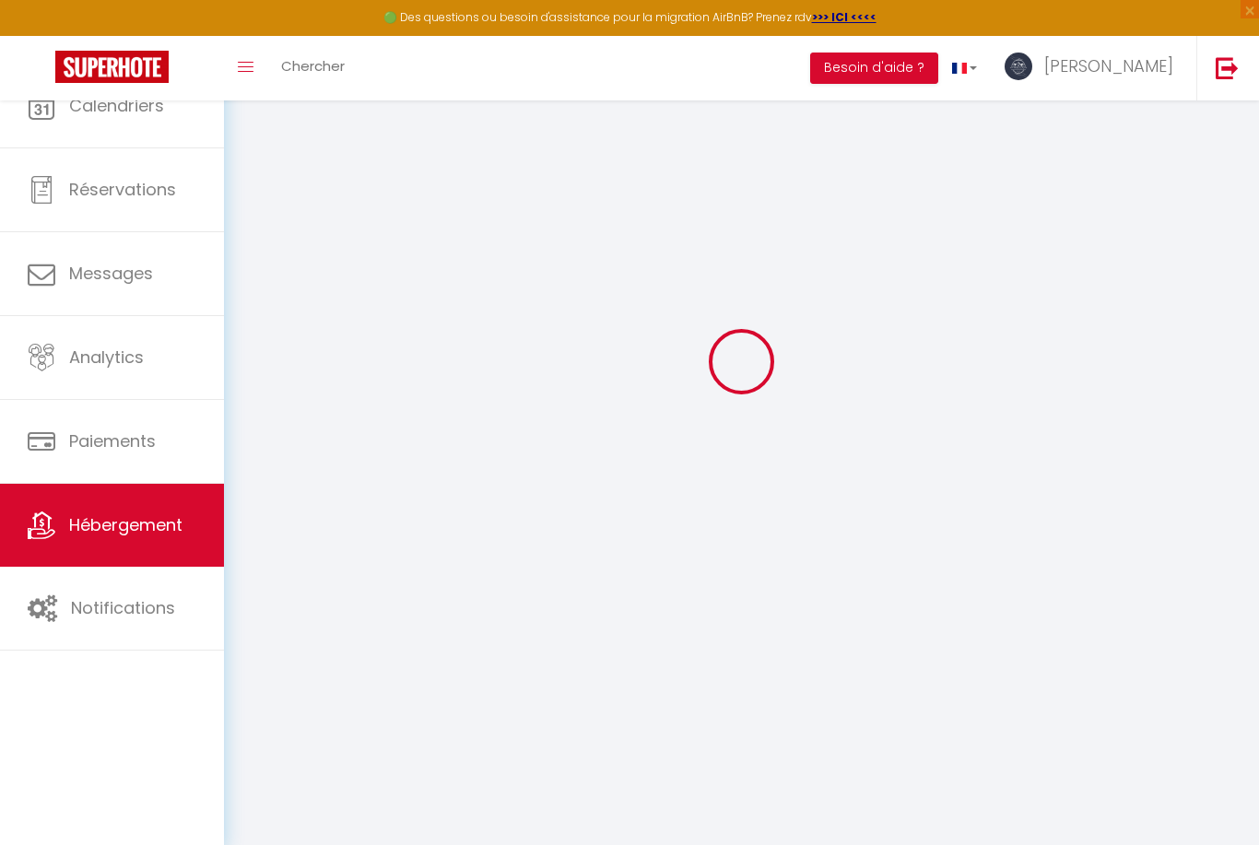
select select
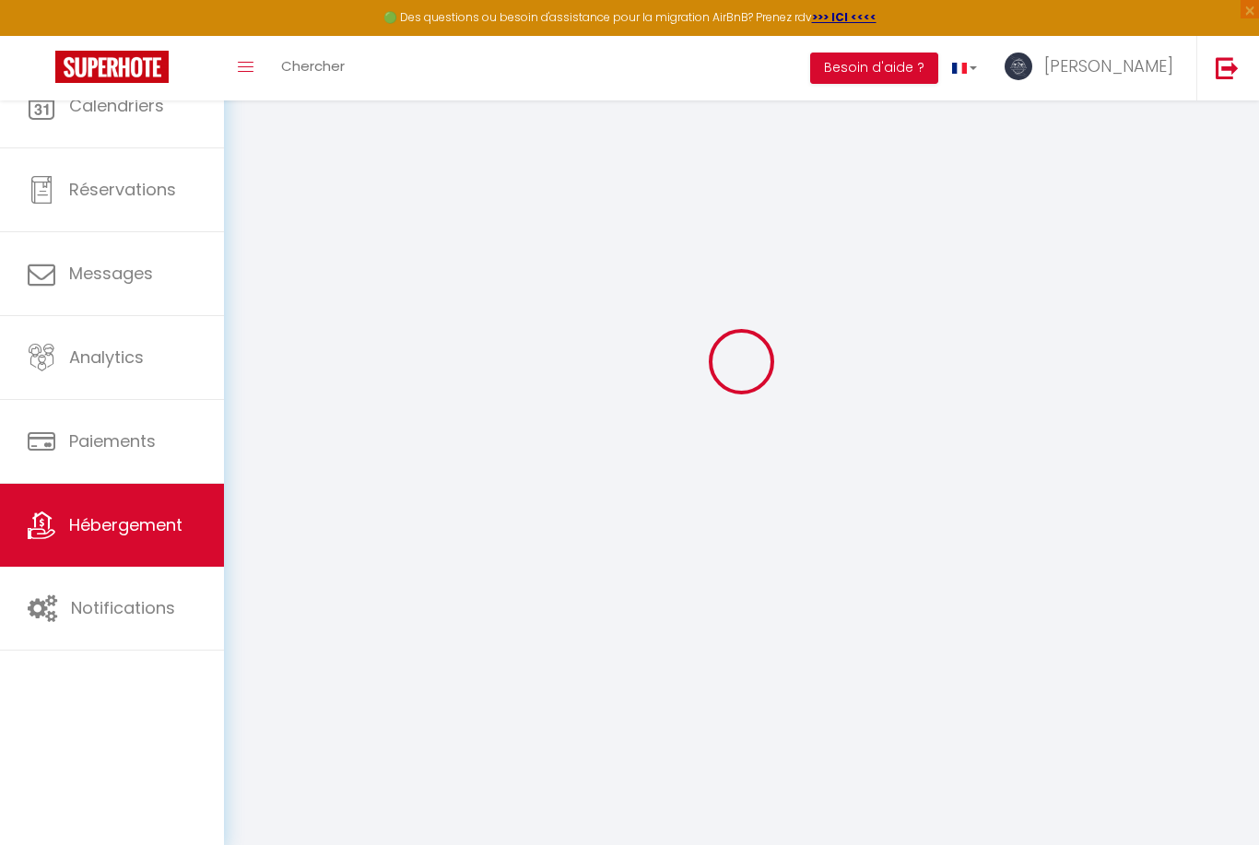
select select
checkbox input "false"
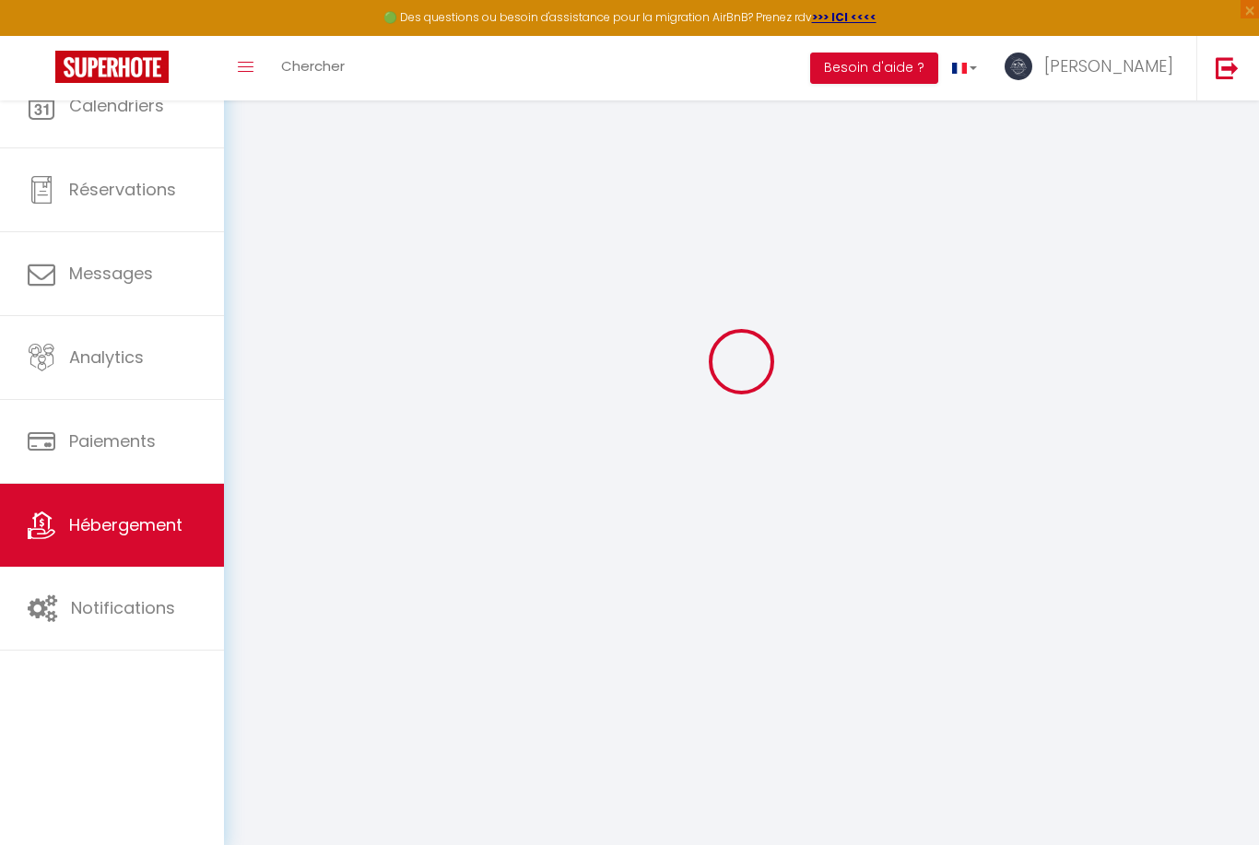
select select
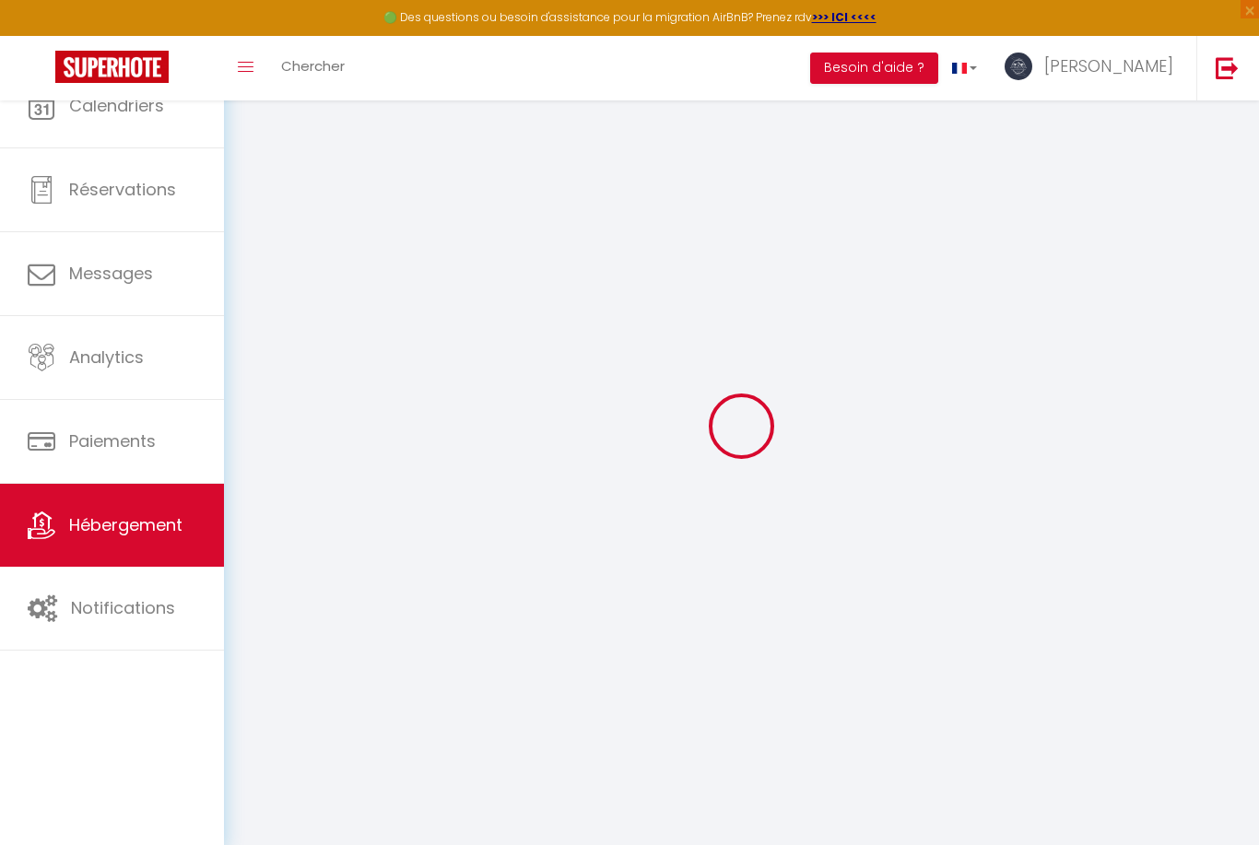
select select
checkbox input "false"
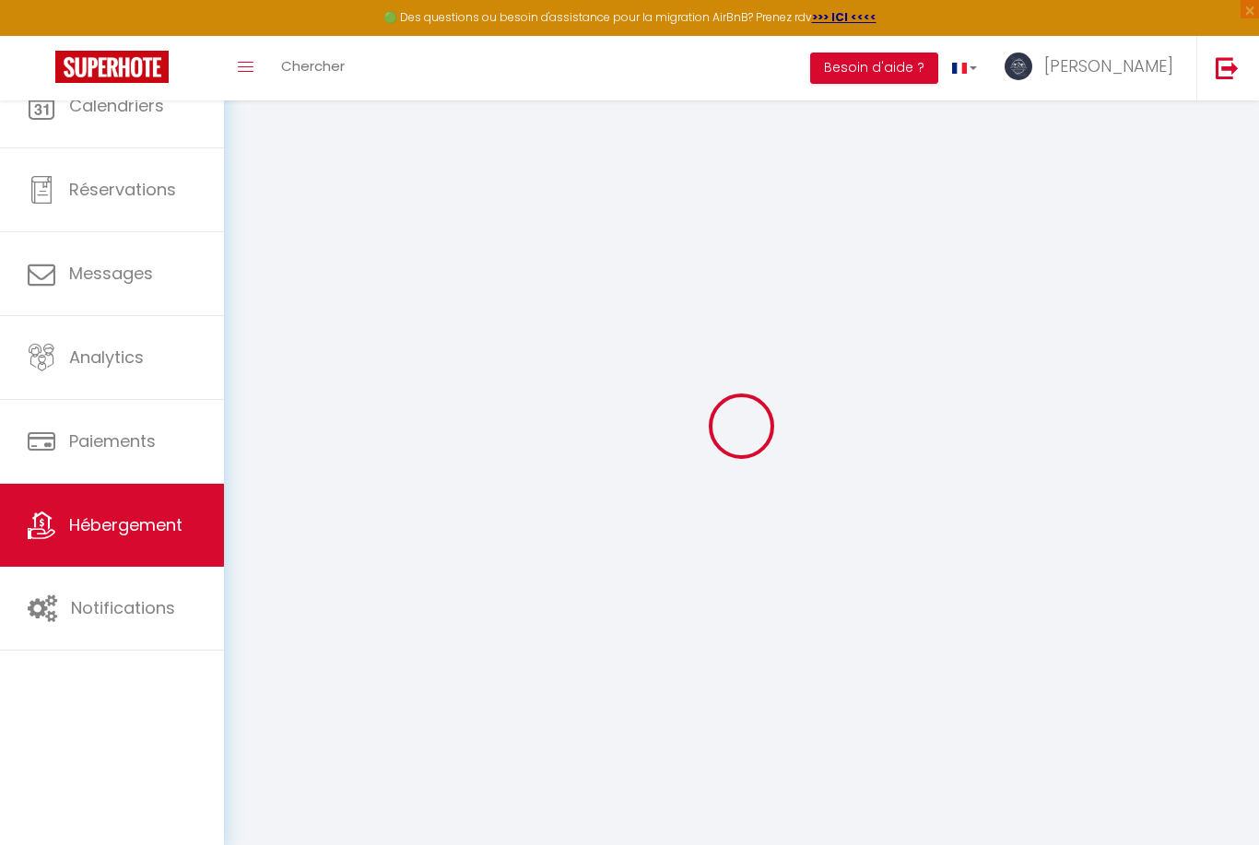
checkbox input "false"
select select
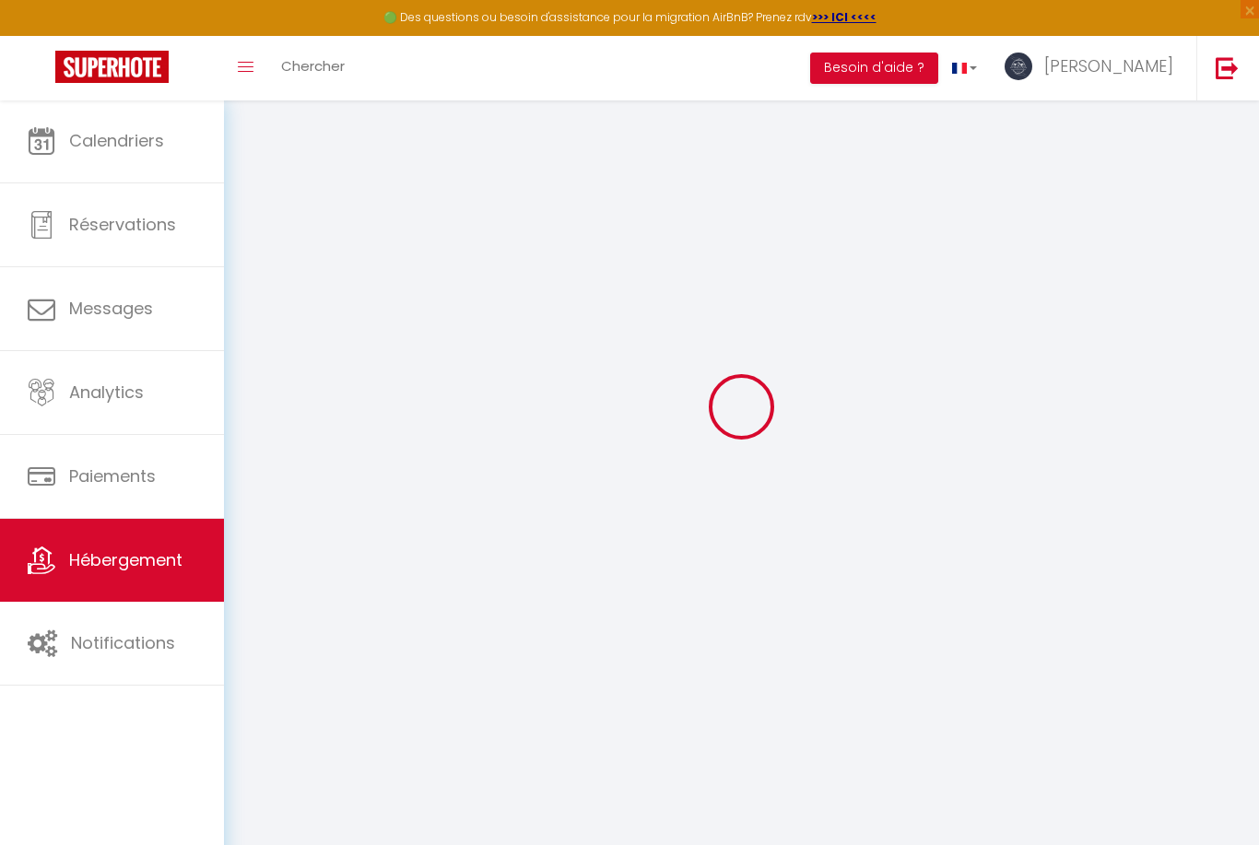
type input "L’ALCÔVE ROMAINE"
type input "[PERSON_NAME]"
type input "MOSNIER"
type input "[STREET_ADDRESS]"
type input "30000"
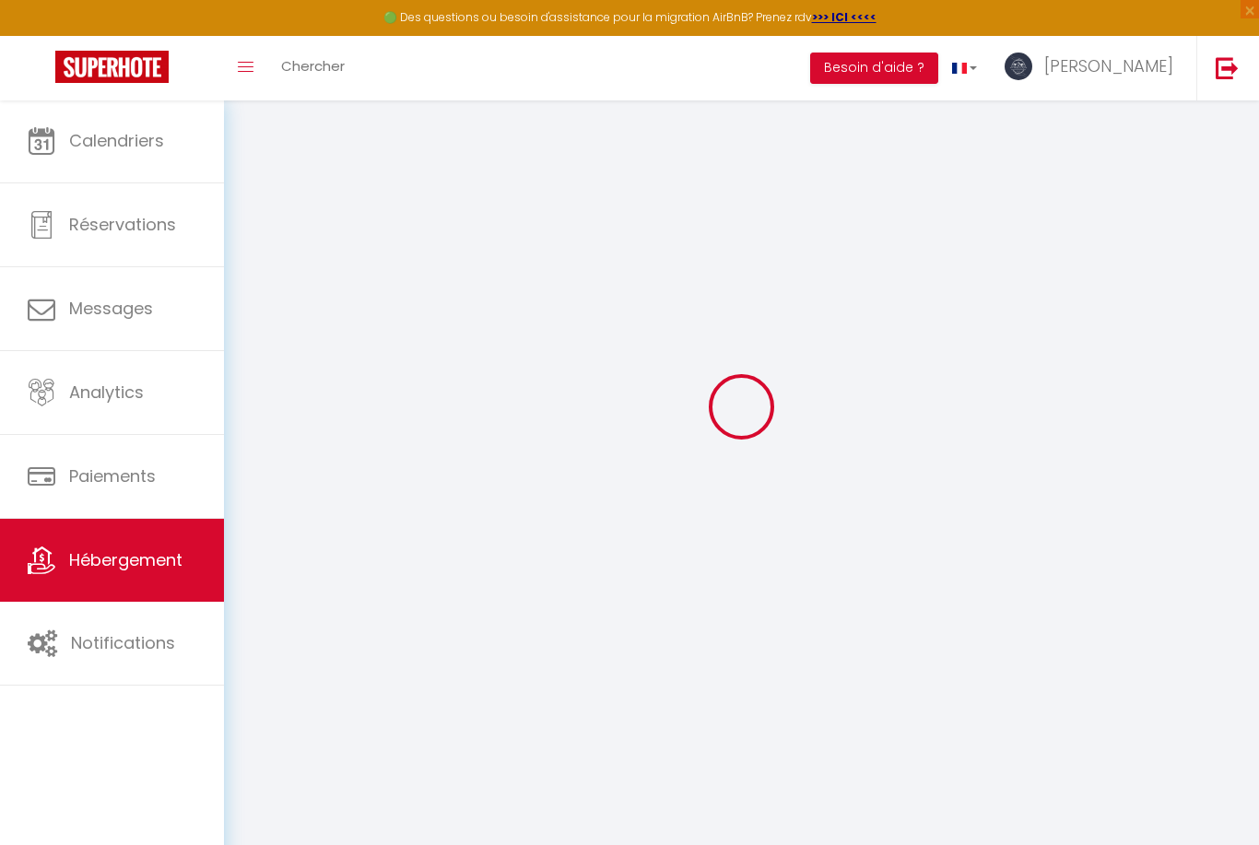
type input "NIMES"
select select "2"
type input "70"
type input "63"
type input "5.5"
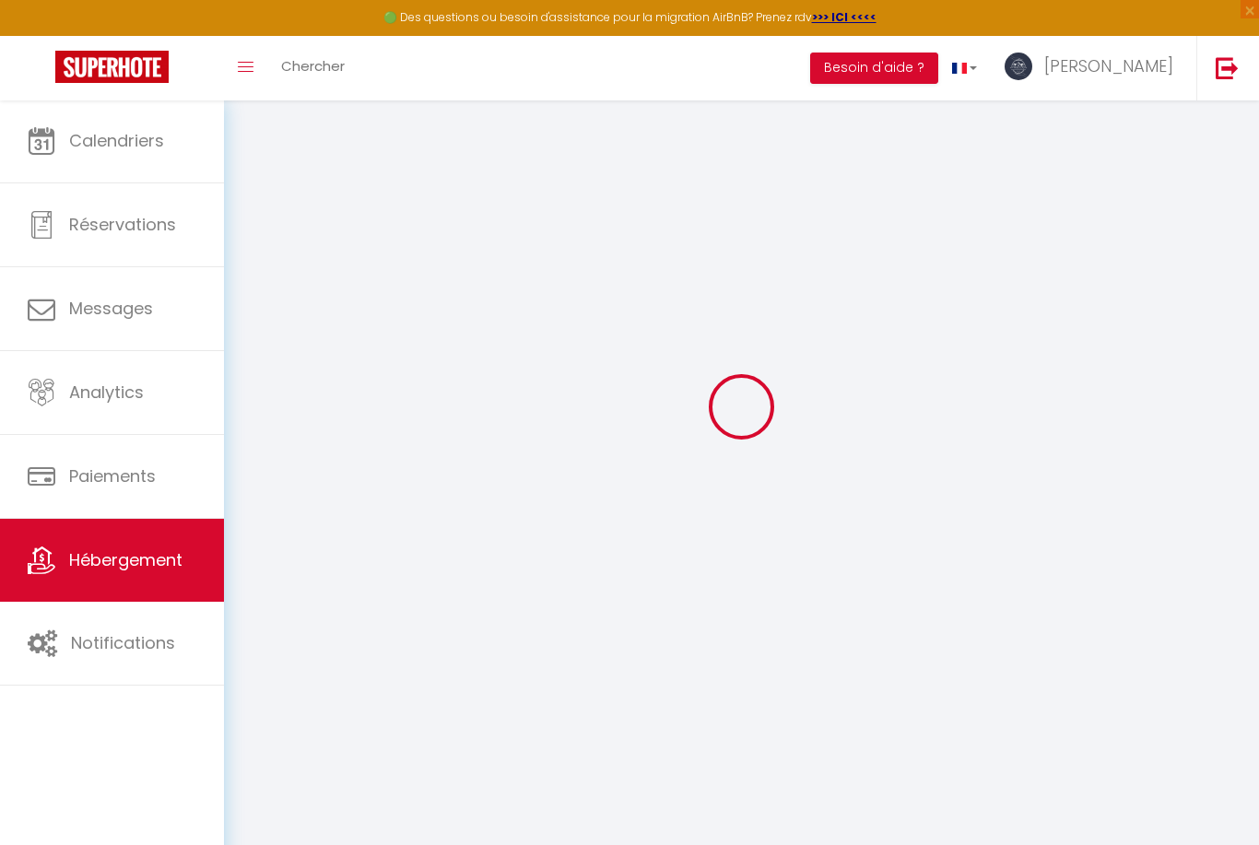
type input "3.3"
type input "300"
select select
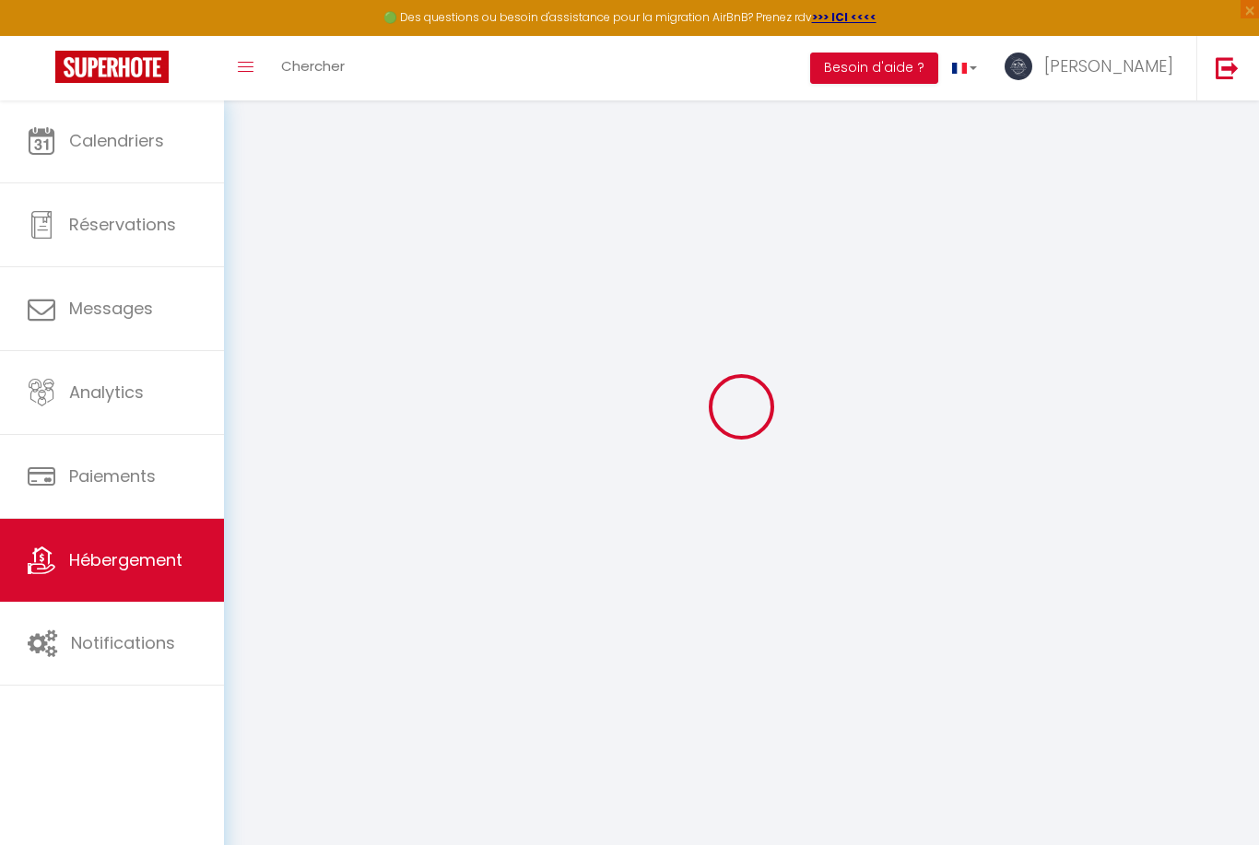
select select
type input "[STREET_ADDRESS]"
type input "30900"
type input "[GEOGRAPHIC_DATA]"
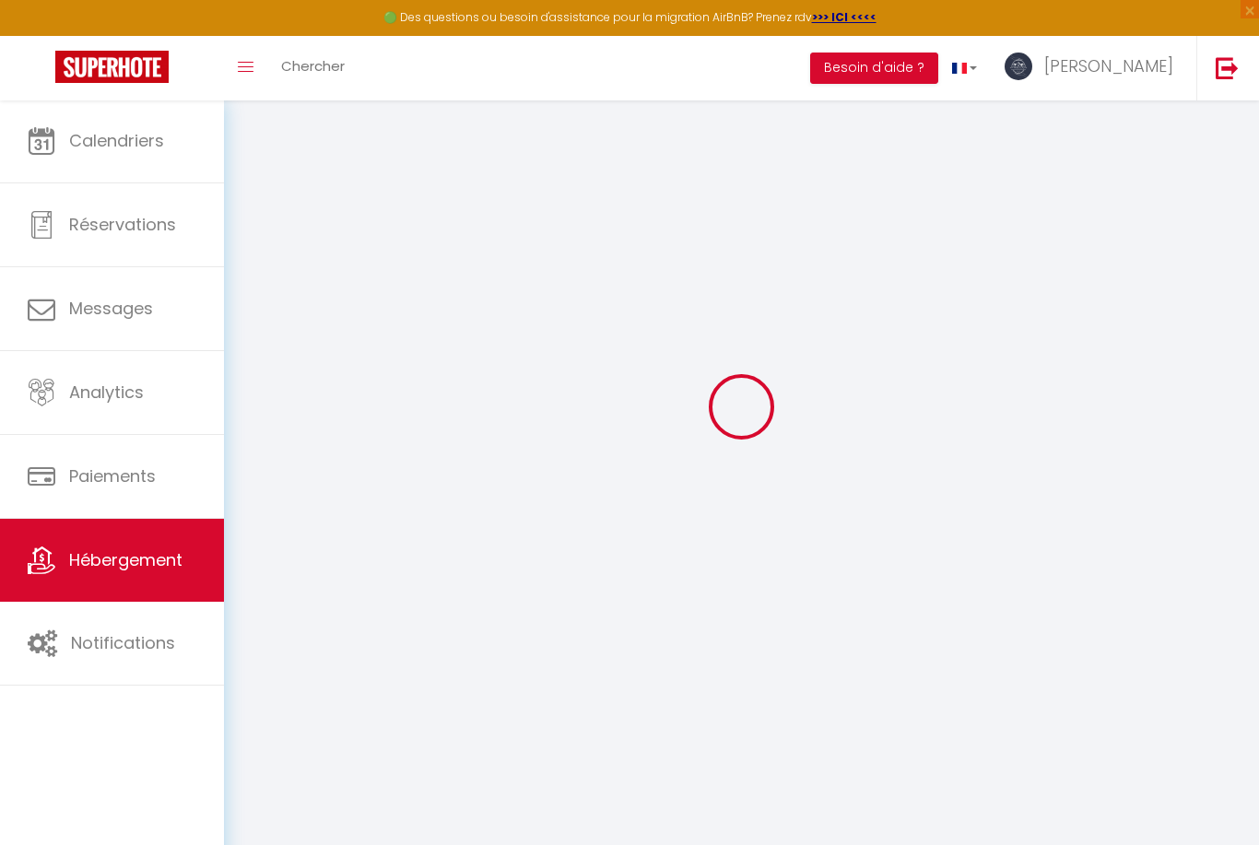
type input "[EMAIL_ADDRESS][DOMAIN_NAME]"
select select
checkbox input "false"
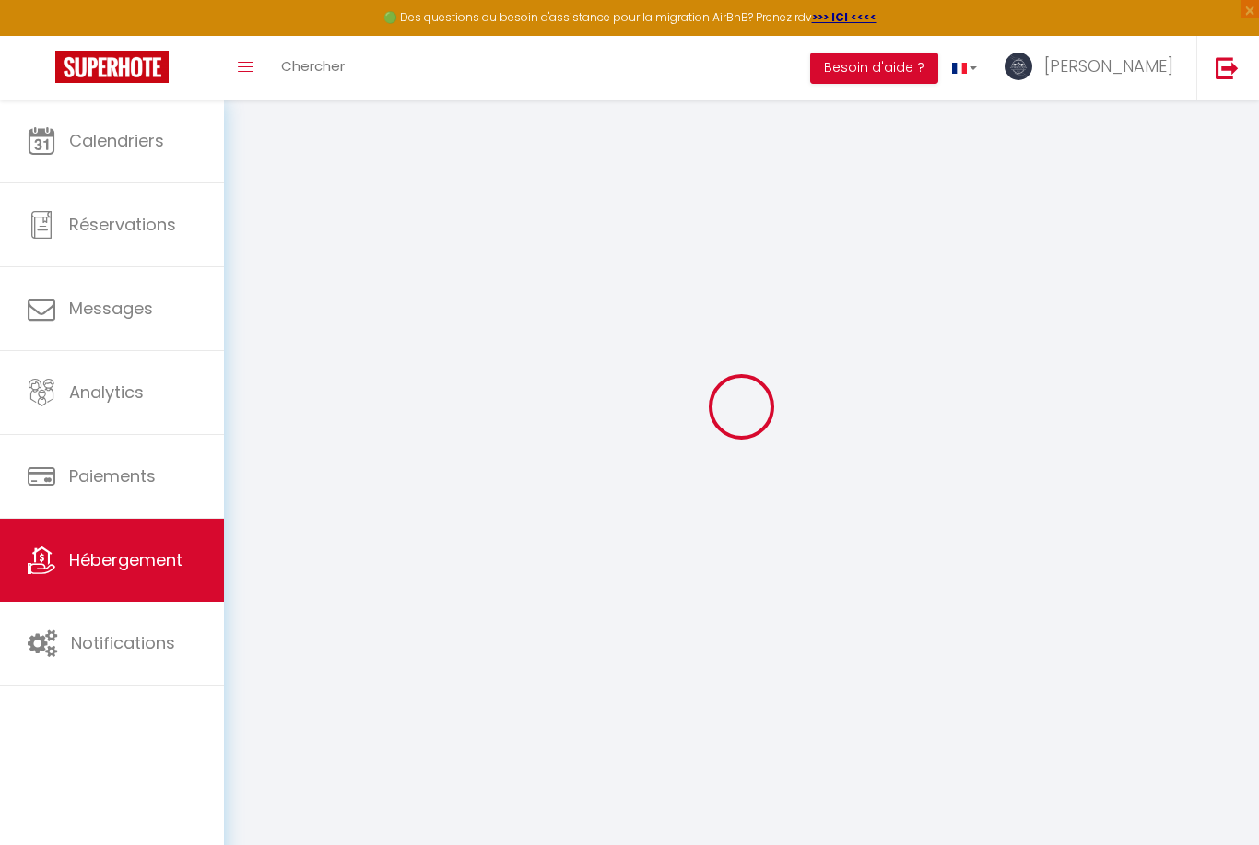
checkbox input "false"
radio input "true"
type input "22"
type input "63"
type input "0"
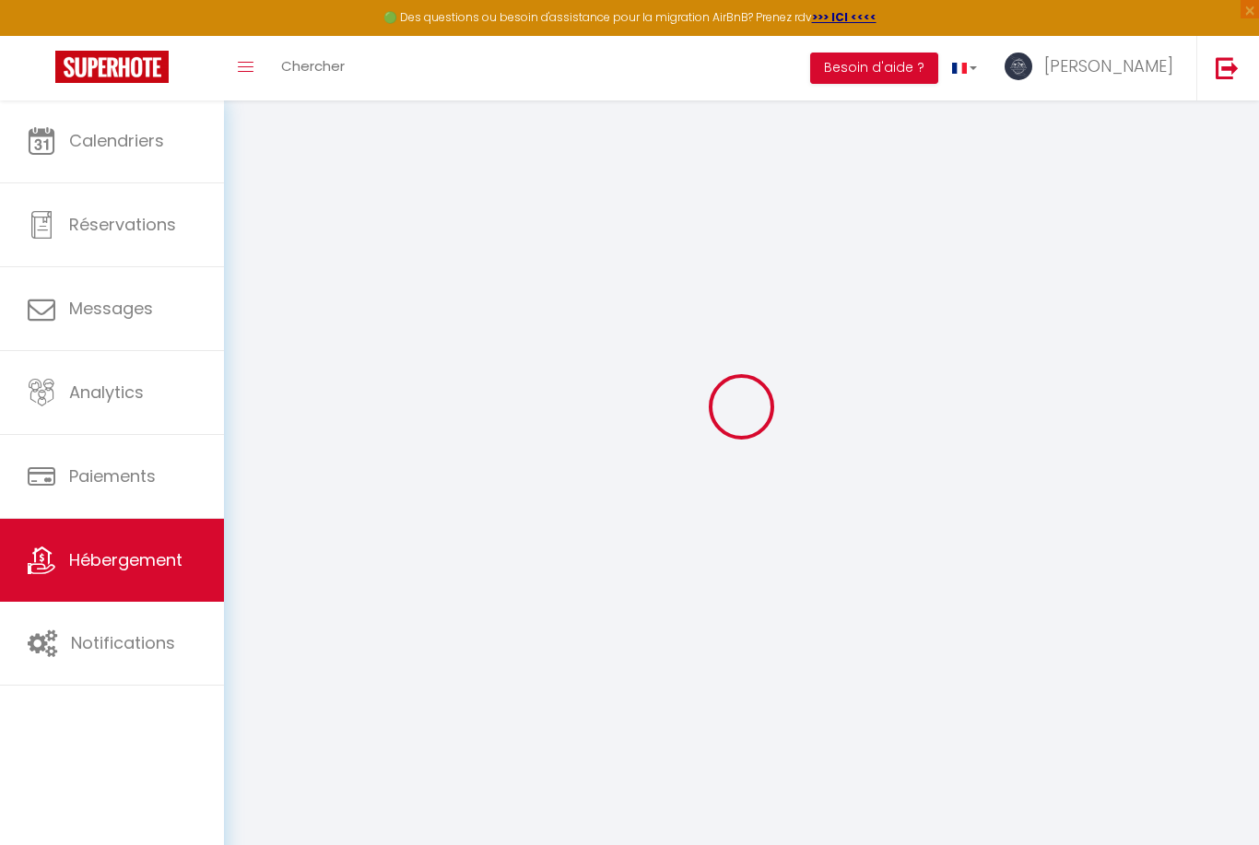
type input "0"
select select
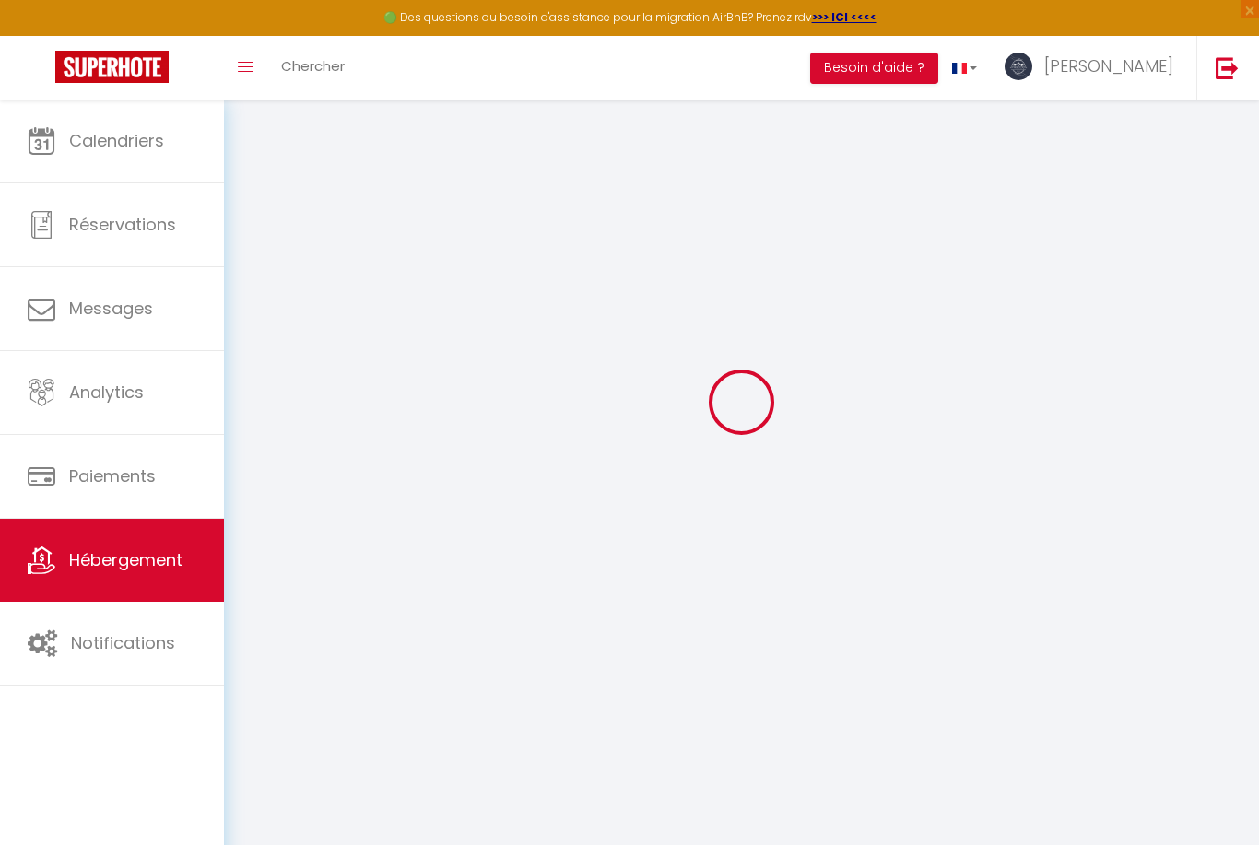
select select
checkbox input "false"
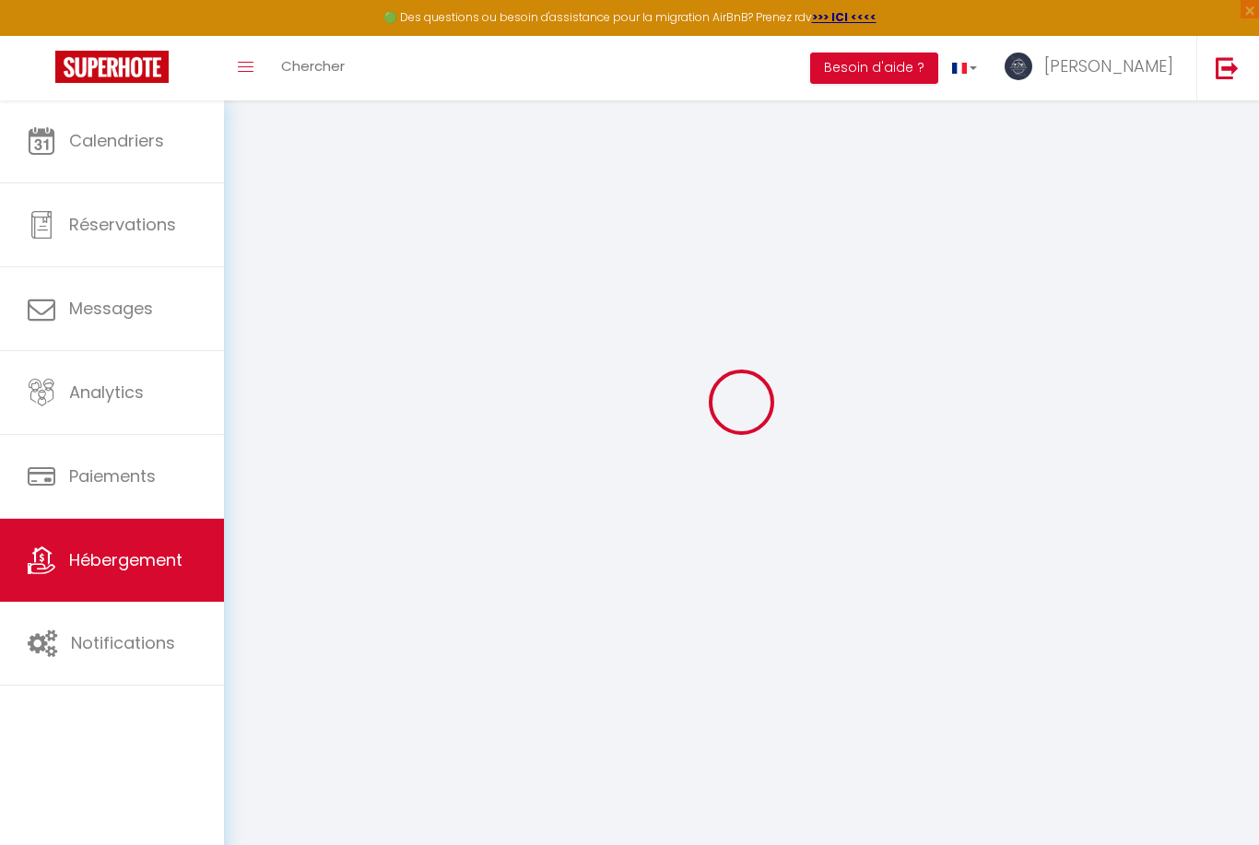
checkbox input "false"
select select
checkbox input "false"
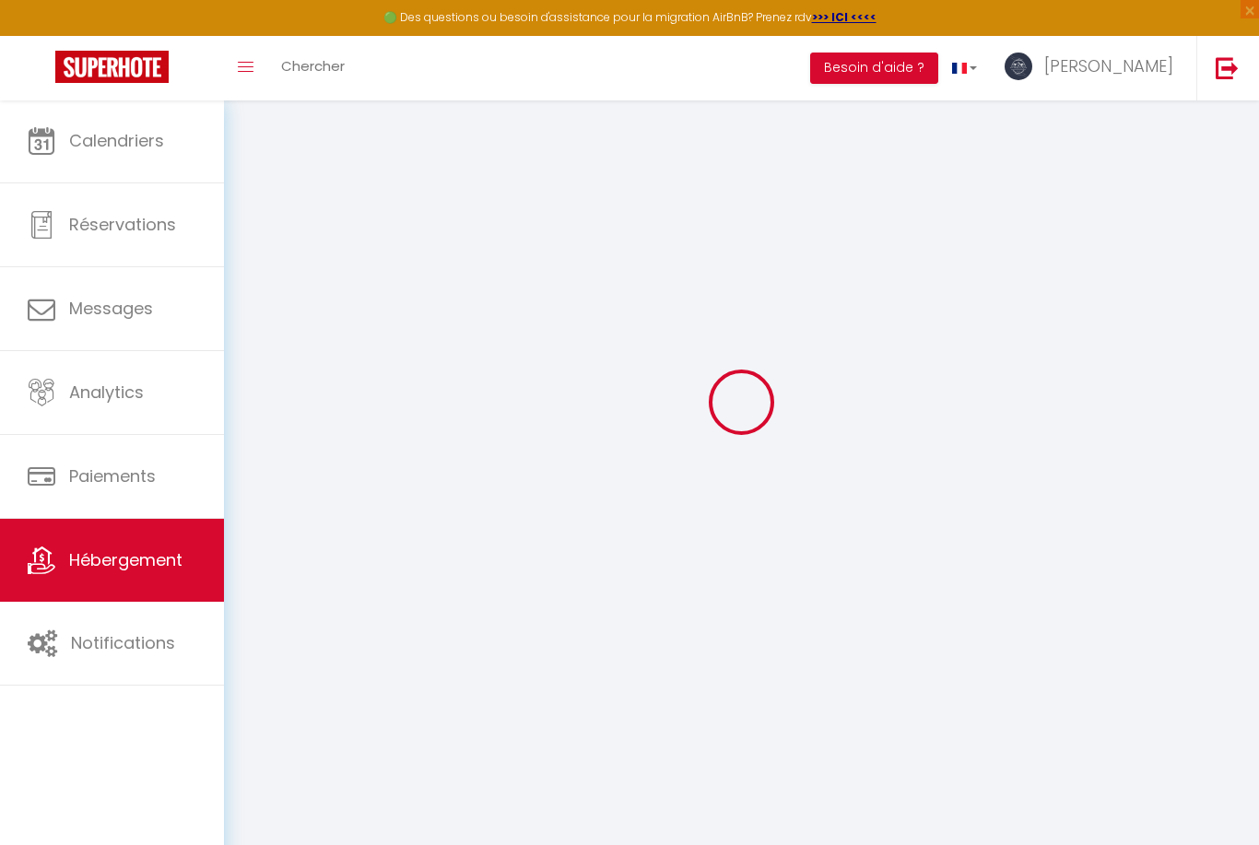
checkbox input "false"
select select
checkbox input "false"
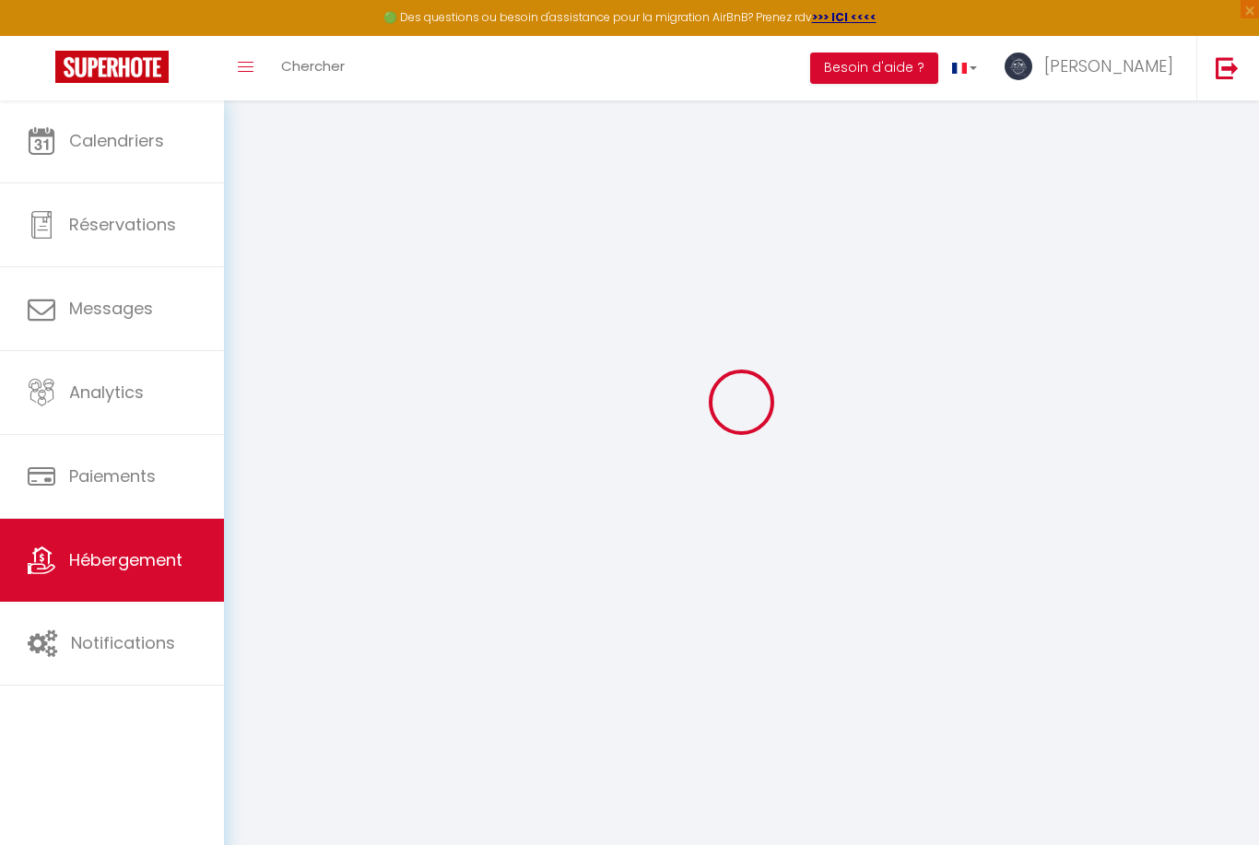
checkbox input "false"
select select "16:00"
select select "23:45"
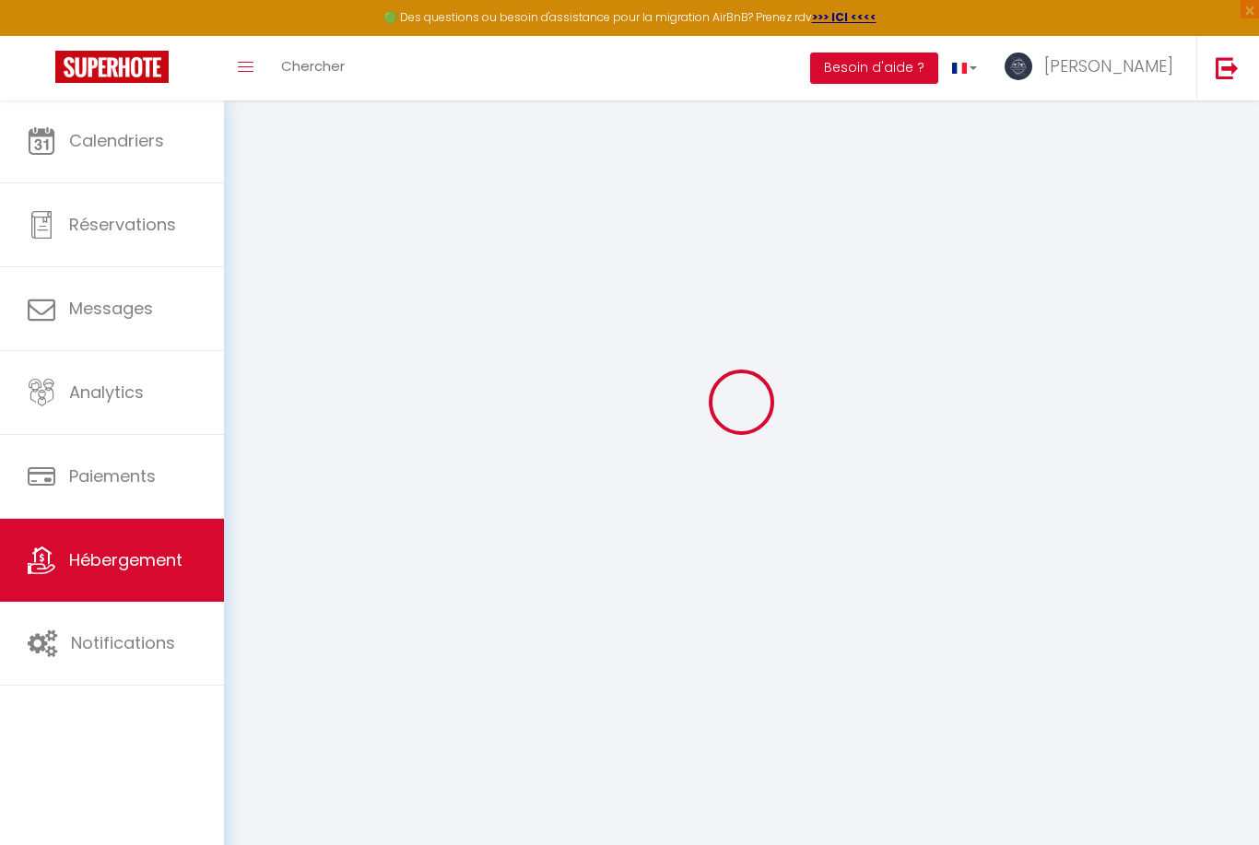
select select "10:00"
select select "30"
select select "120"
select select
checkbox input "false"
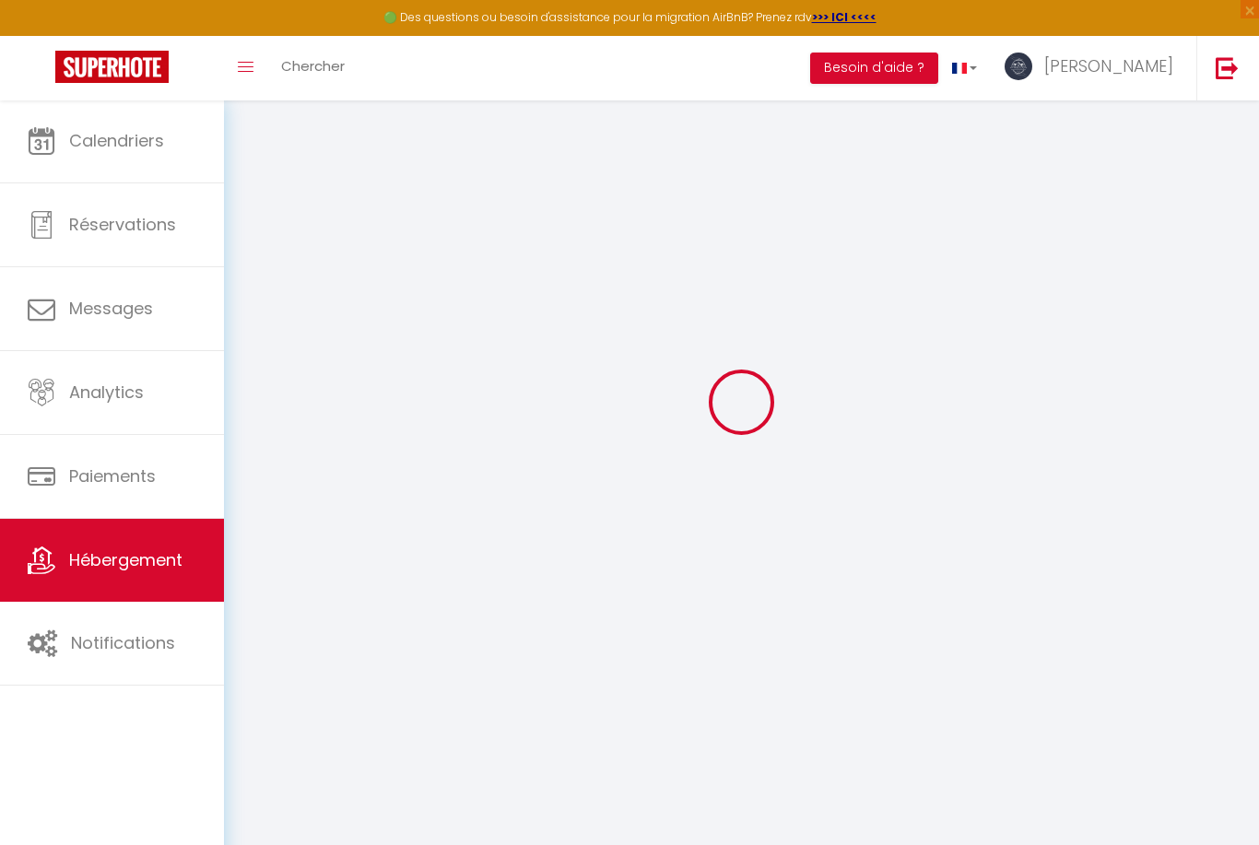
checkbox input "false"
